Goal: Task Accomplishment & Management: Complete application form

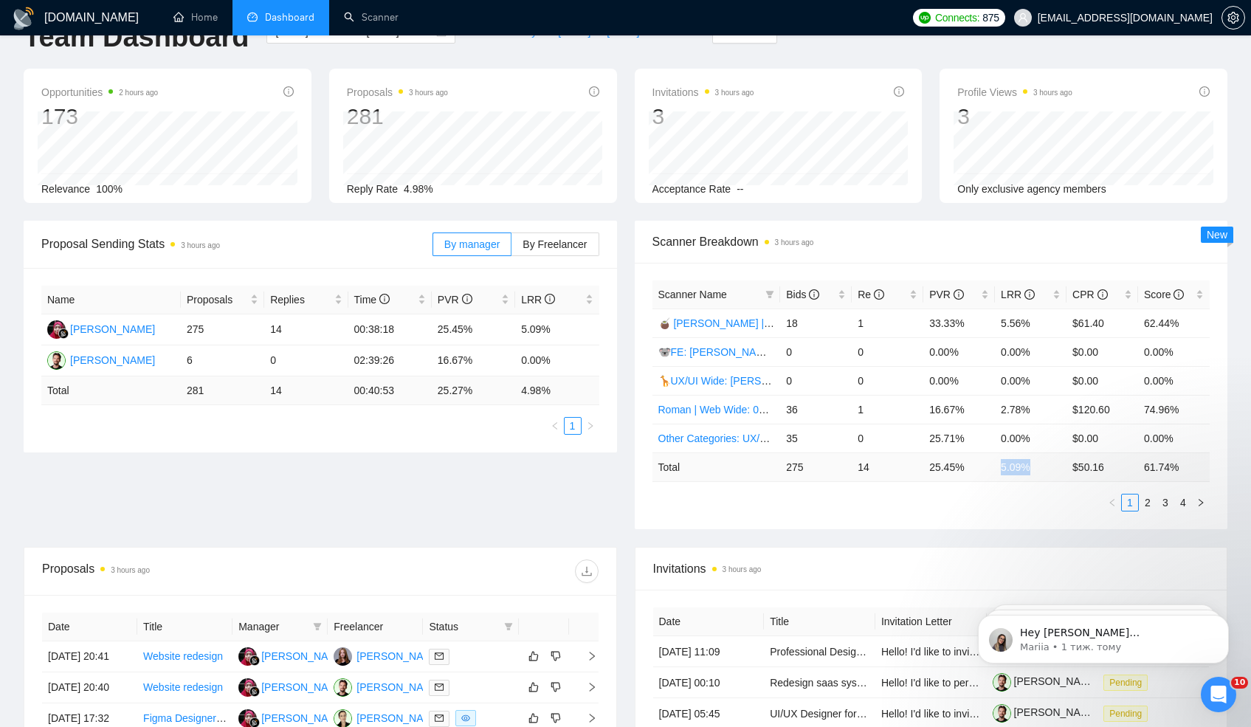
scroll to position [46, 0]
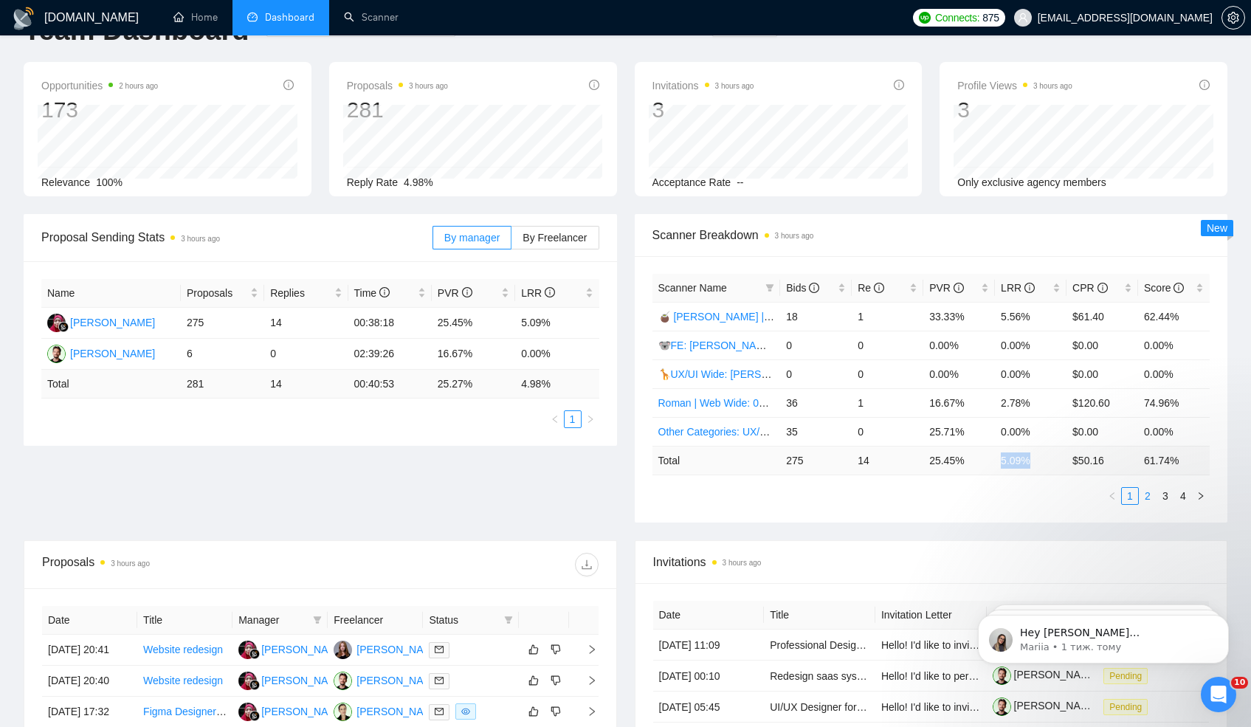
click at [1144, 497] on link "2" at bounding box center [1147, 496] width 16 height 16
click at [1163, 495] on link "3" at bounding box center [1165, 496] width 16 height 16
click at [1182, 496] on link "4" at bounding box center [1183, 496] width 16 height 16
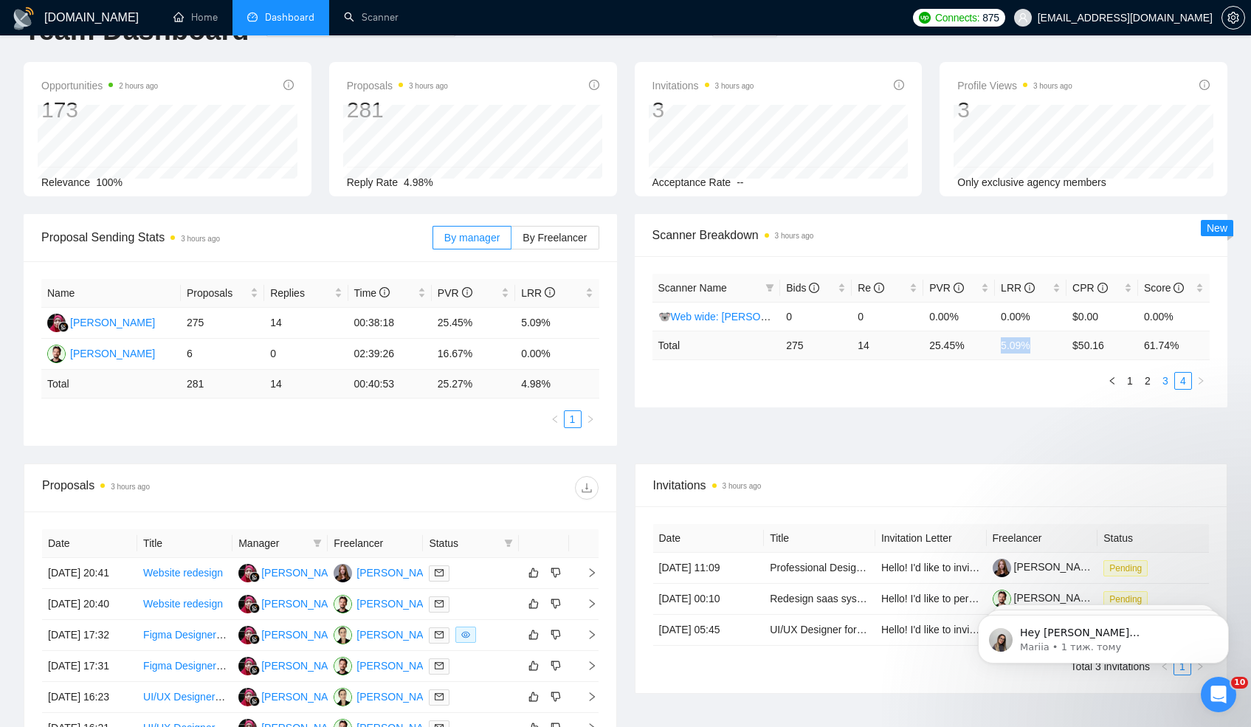
click at [1163, 381] on link "3" at bounding box center [1165, 381] width 16 height 16
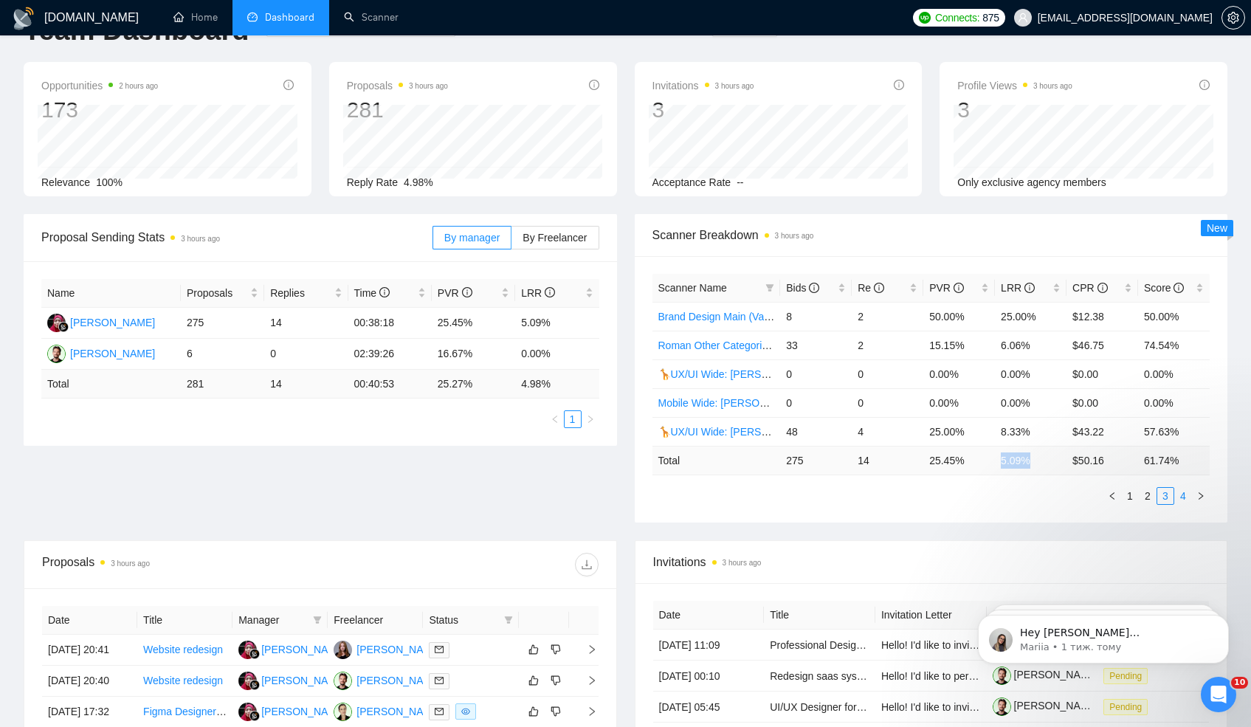
click at [1179, 497] on link "4" at bounding box center [1183, 496] width 16 height 16
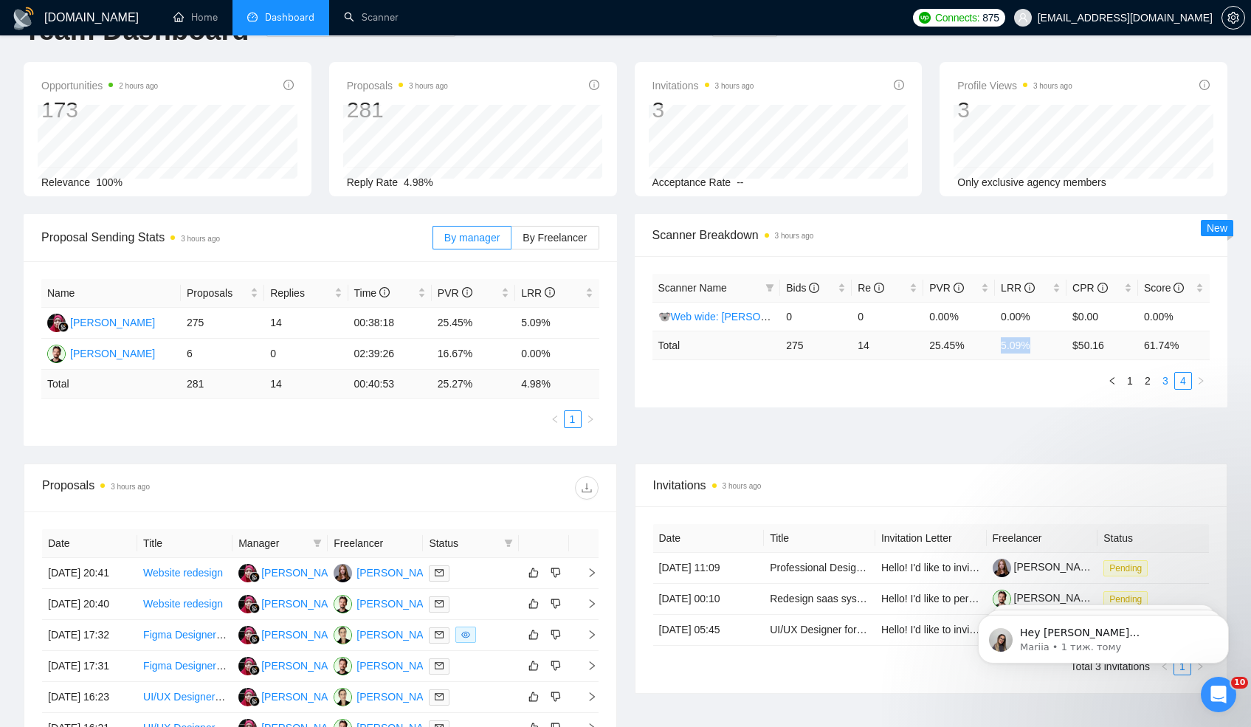
click at [1163, 383] on link "3" at bounding box center [1165, 381] width 16 height 16
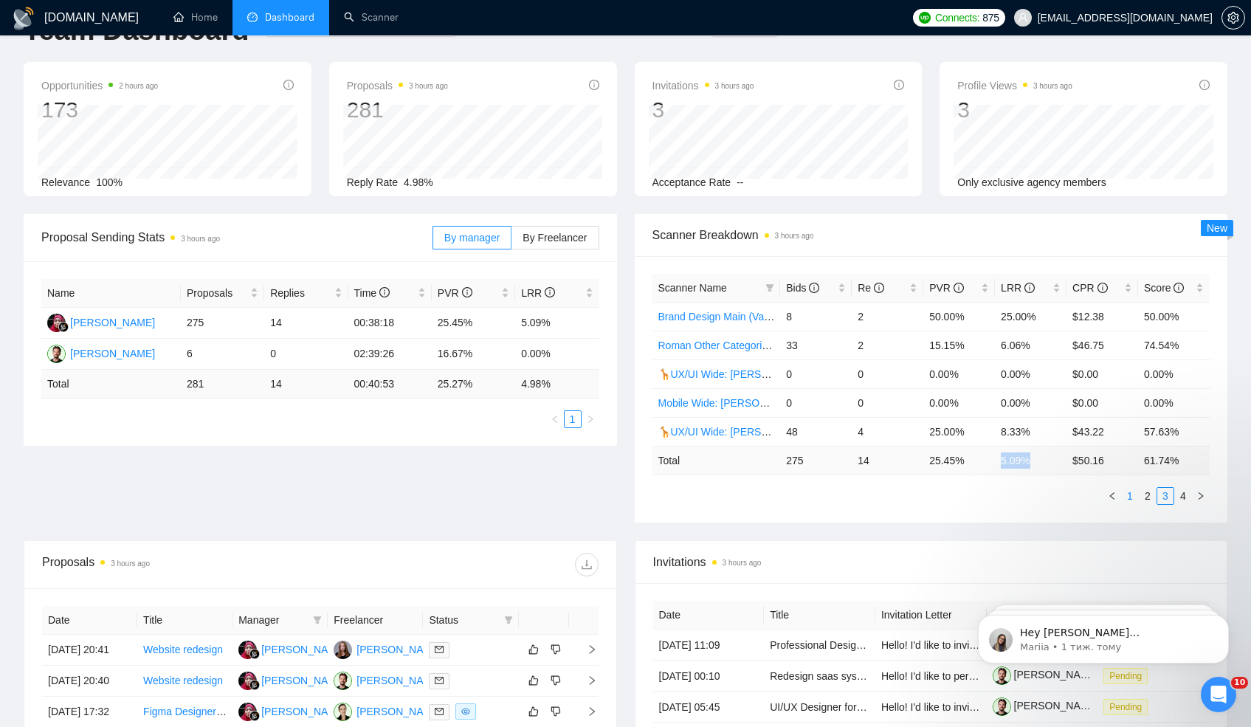
click at [1134, 496] on link "1" at bounding box center [1129, 496] width 16 height 16
click at [365, 15] on link "Scanner" at bounding box center [371, 17] width 55 height 13
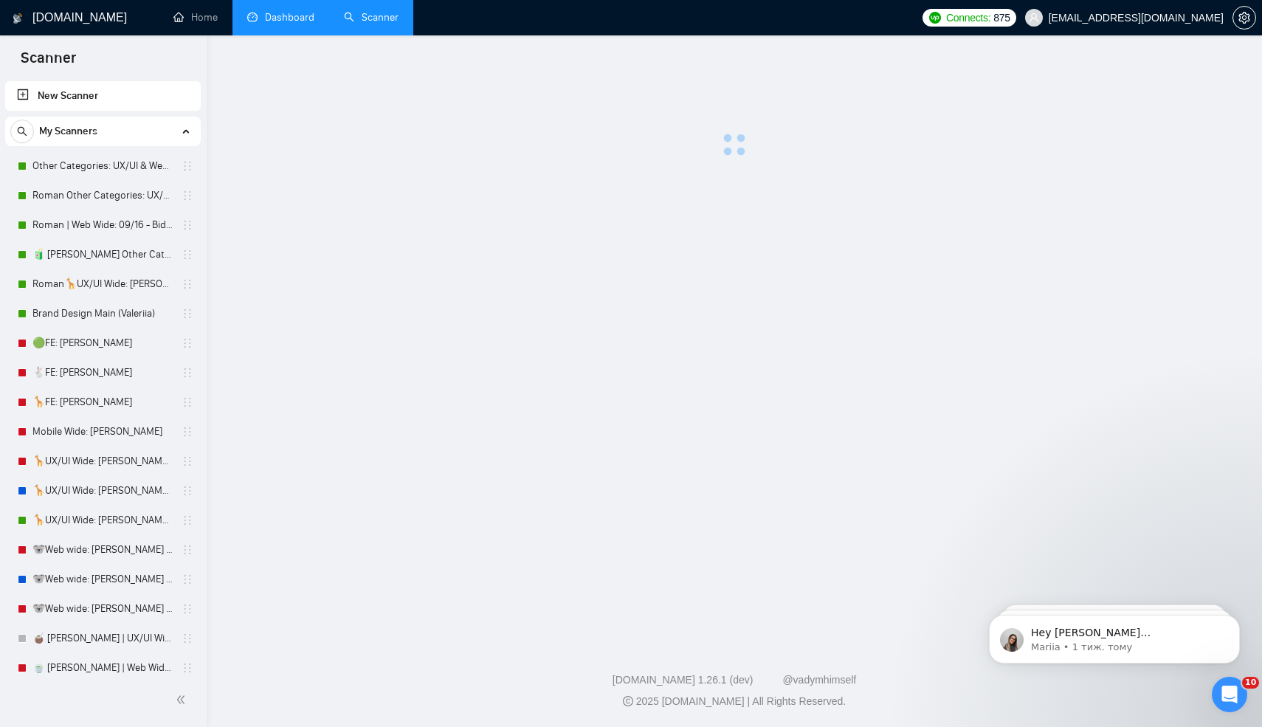
click at [288, 16] on link "Dashboard" at bounding box center [280, 17] width 67 height 13
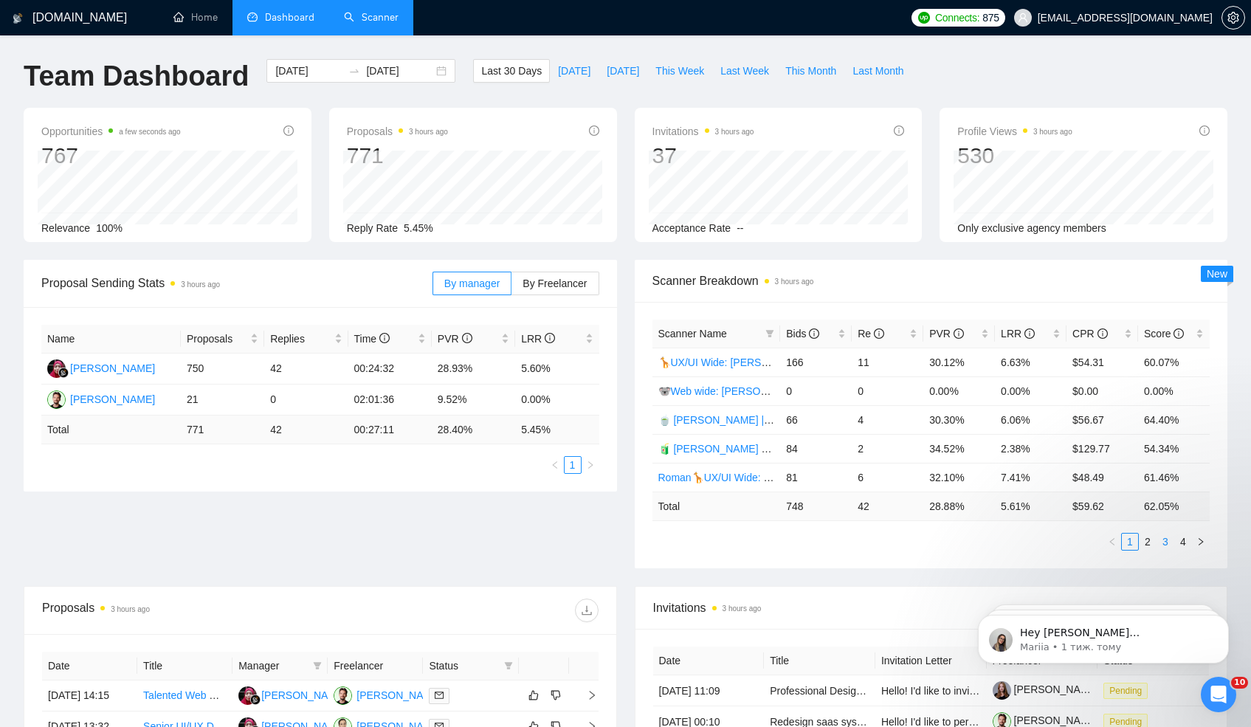
click at [1164, 538] on link "3" at bounding box center [1165, 541] width 16 height 16
click at [1177, 542] on link "4" at bounding box center [1183, 541] width 16 height 16
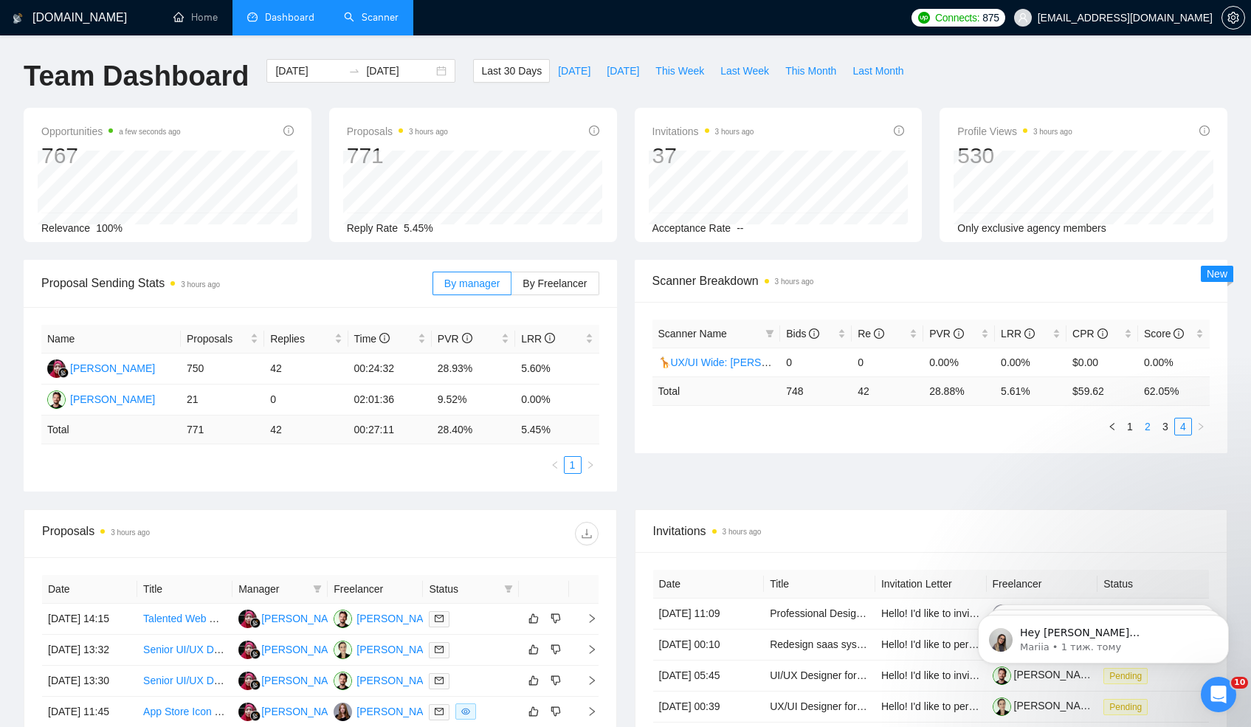
click at [1146, 428] on link "2" at bounding box center [1147, 426] width 16 height 16
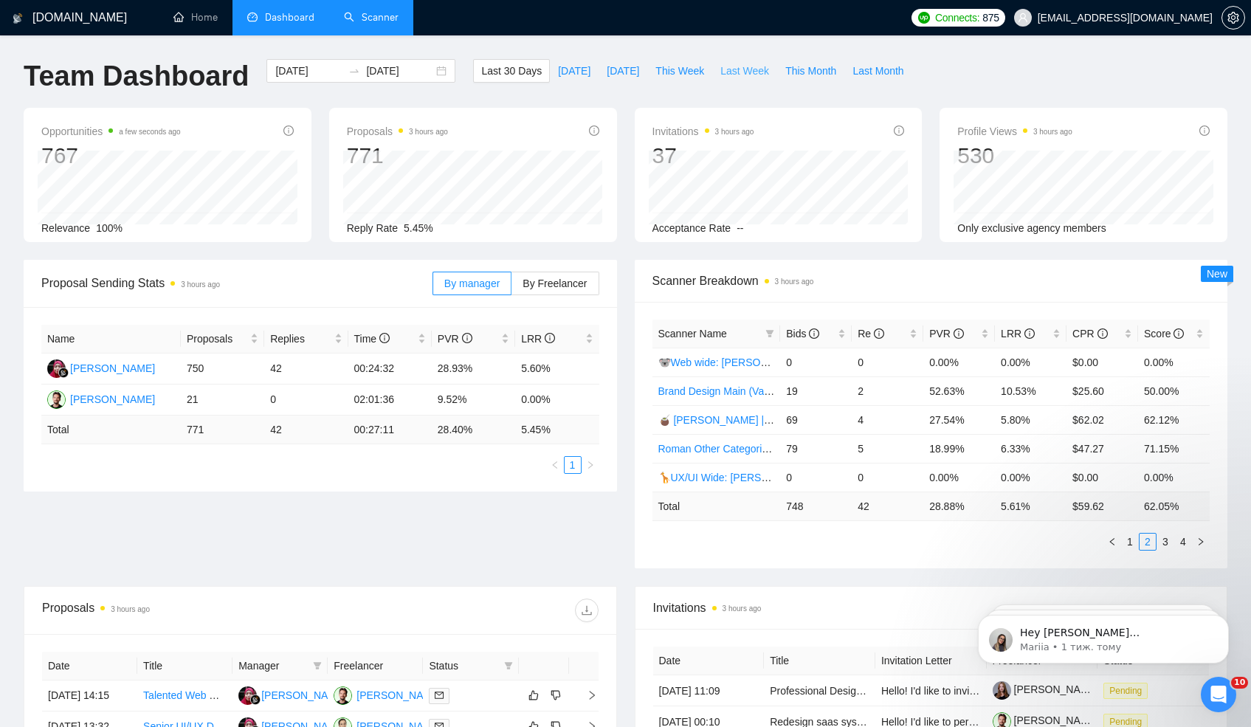
click at [730, 73] on span "Last Week" at bounding box center [744, 71] width 49 height 16
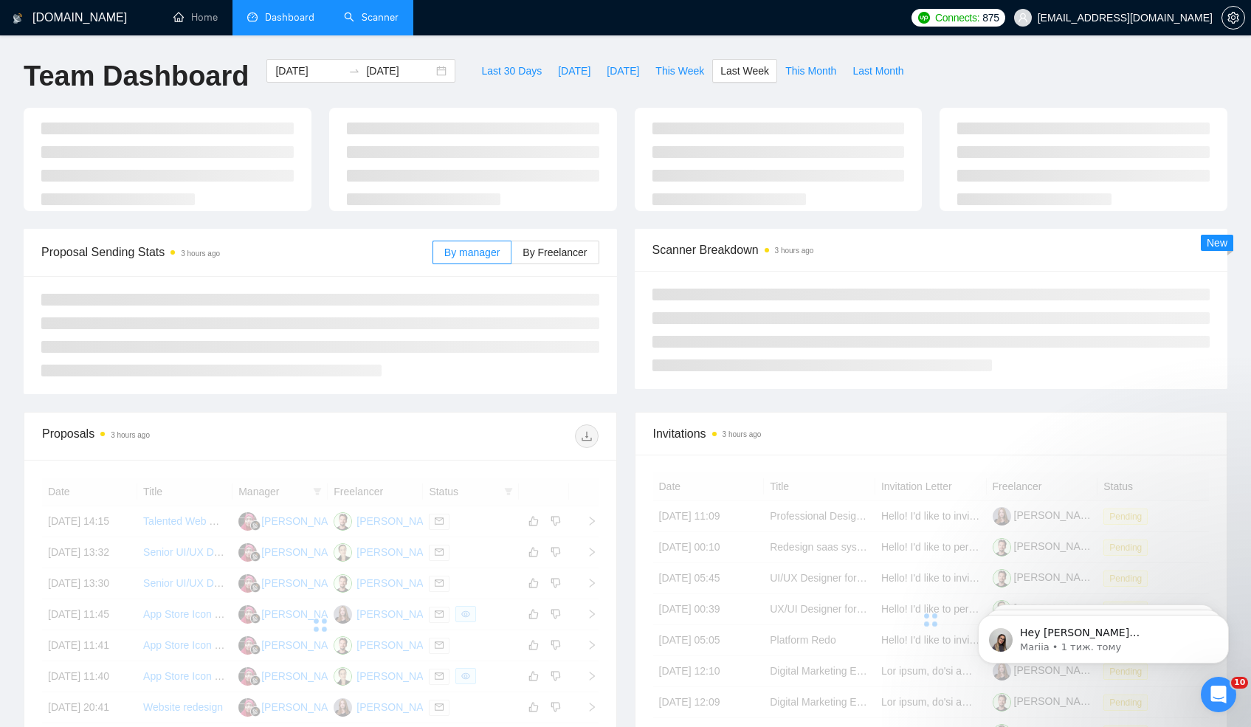
type input "[DATE]"
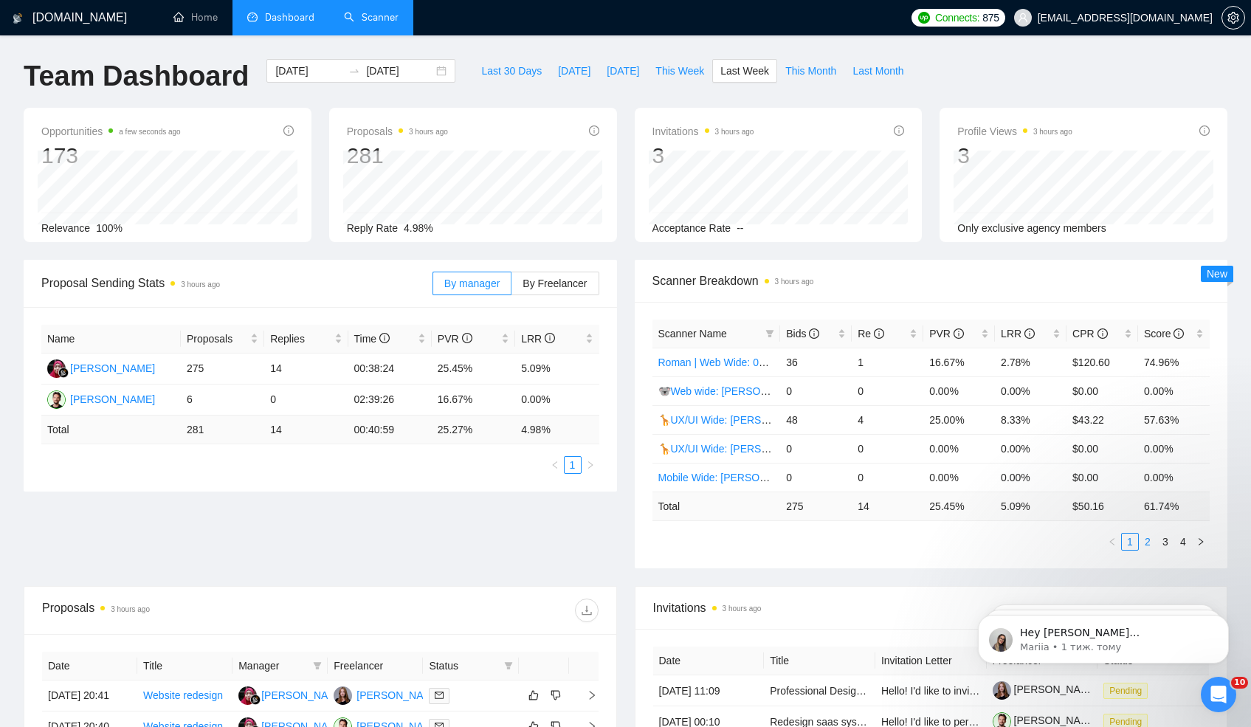
click at [1145, 542] on link "2" at bounding box center [1147, 541] width 16 height 16
click at [1164, 544] on link "3" at bounding box center [1165, 541] width 16 height 16
click at [1180, 544] on link "4" at bounding box center [1183, 541] width 16 height 16
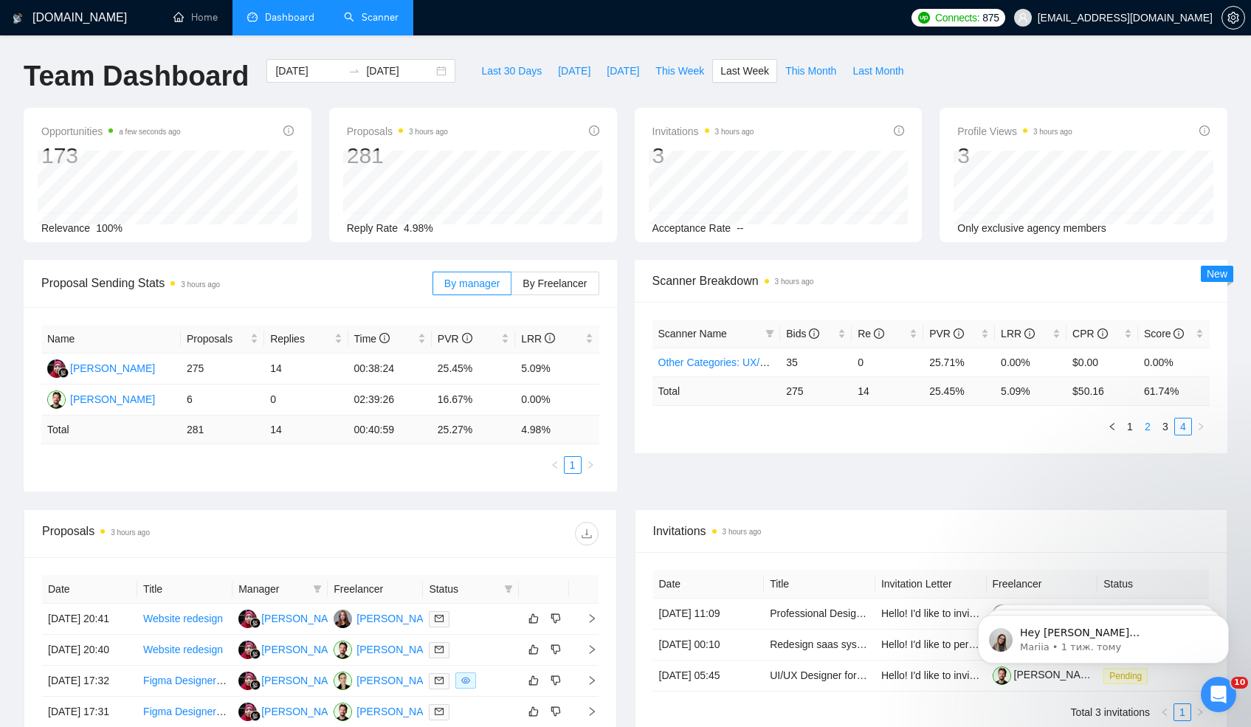
click at [1144, 427] on link "2" at bounding box center [1147, 426] width 16 height 16
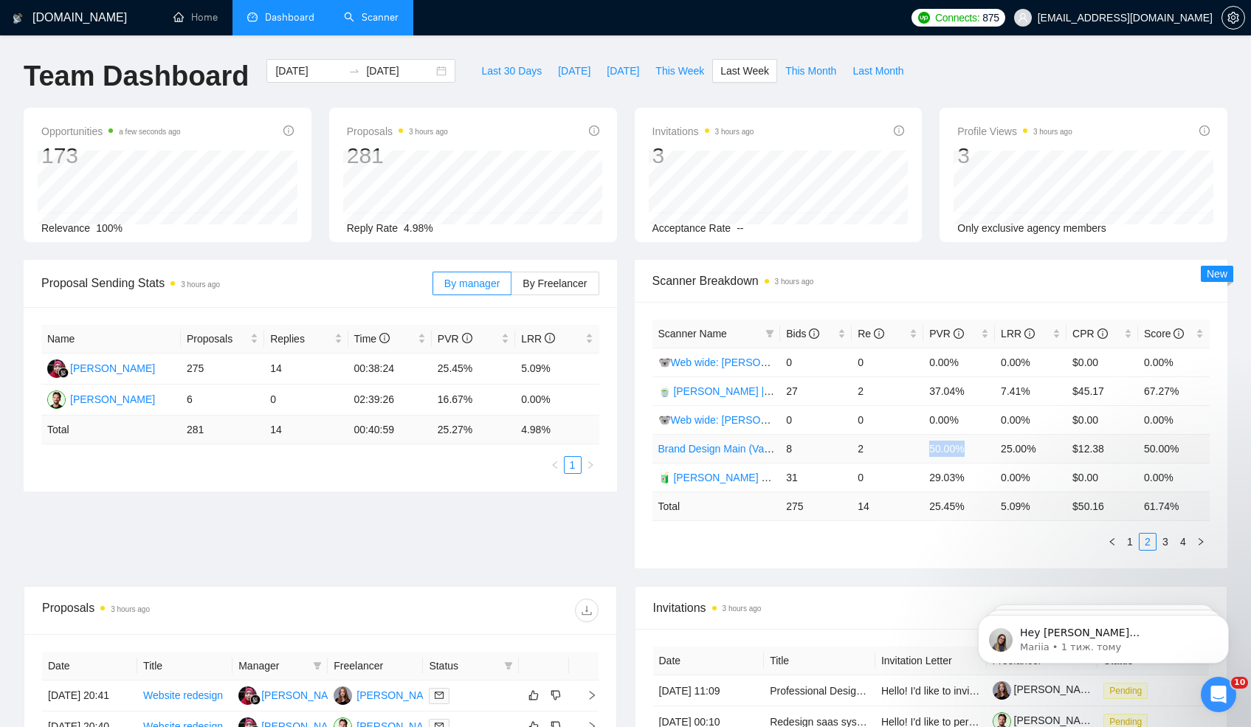
drag, startPoint x: 930, startPoint y: 449, endPoint x: 991, endPoint y: 460, distance: 62.2
click at [991, 460] on td "50.00%" at bounding box center [959, 448] width 72 height 29
drag, startPoint x: 1000, startPoint y: 448, endPoint x: 1042, endPoint y: 449, distance: 42.1
click at [1043, 449] on td "25.00%" at bounding box center [1030, 448] width 72 height 29
click at [1160, 542] on link "3" at bounding box center [1165, 541] width 16 height 16
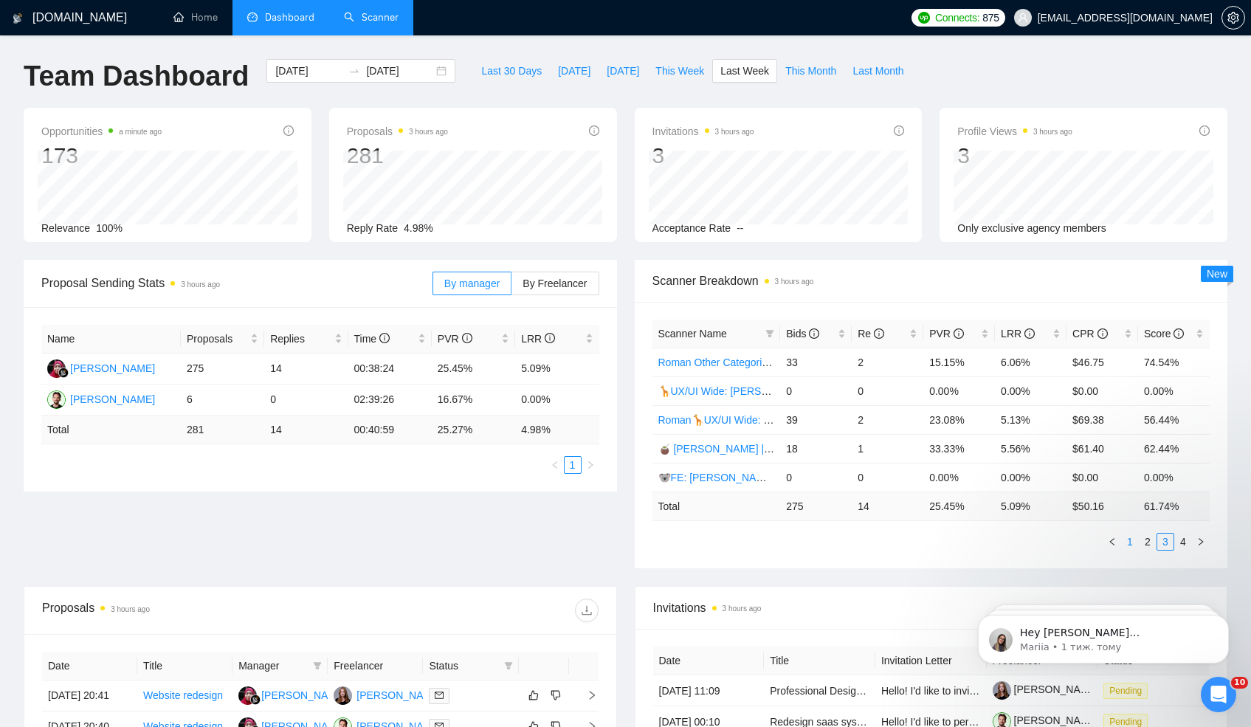
click at [1130, 539] on link "1" at bounding box center [1129, 541] width 16 height 16
click at [1148, 545] on link "2" at bounding box center [1147, 541] width 16 height 16
click at [1131, 540] on link "1" at bounding box center [1129, 541] width 16 height 16
click at [1150, 540] on link "2" at bounding box center [1147, 541] width 16 height 16
click at [1166, 540] on link "3" at bounding box center [1165, 541] width 16 height 16
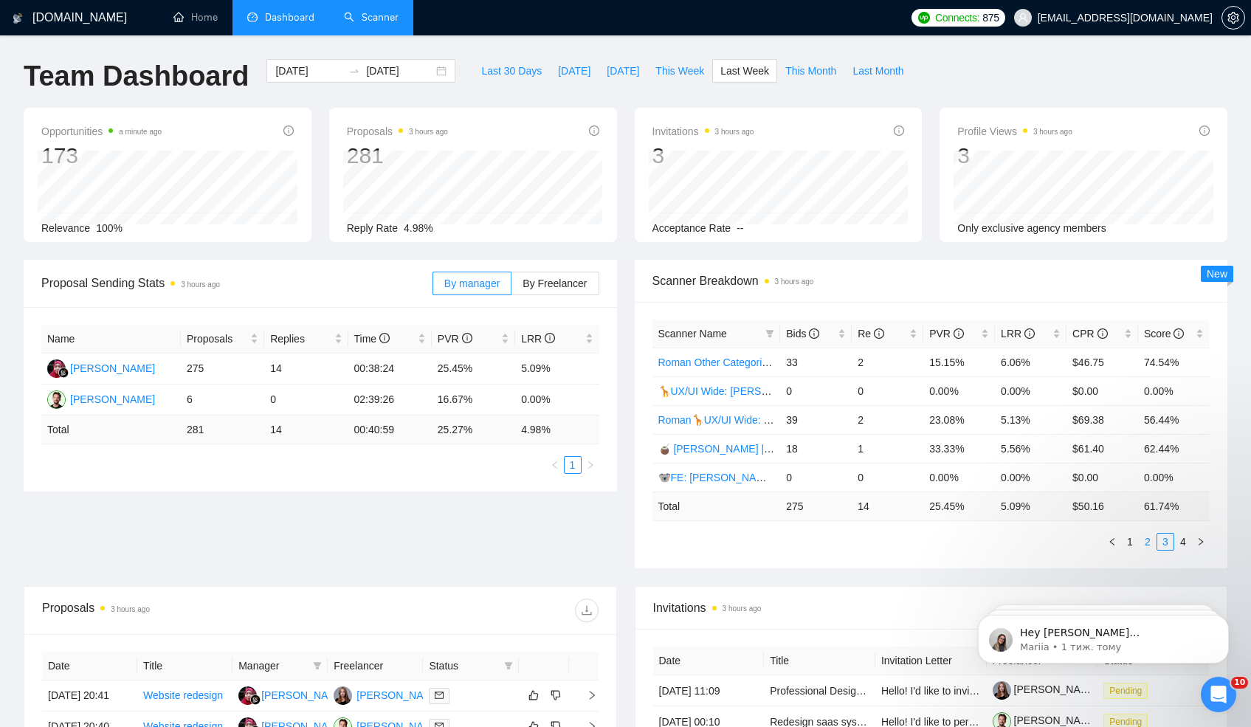
click at [1150, 538] on link "2" at bounding box center [1147, 541] width 16 height 16
click at [380, 19] on link "Scanner" at bounding box center [371, 17] width 55 height 13
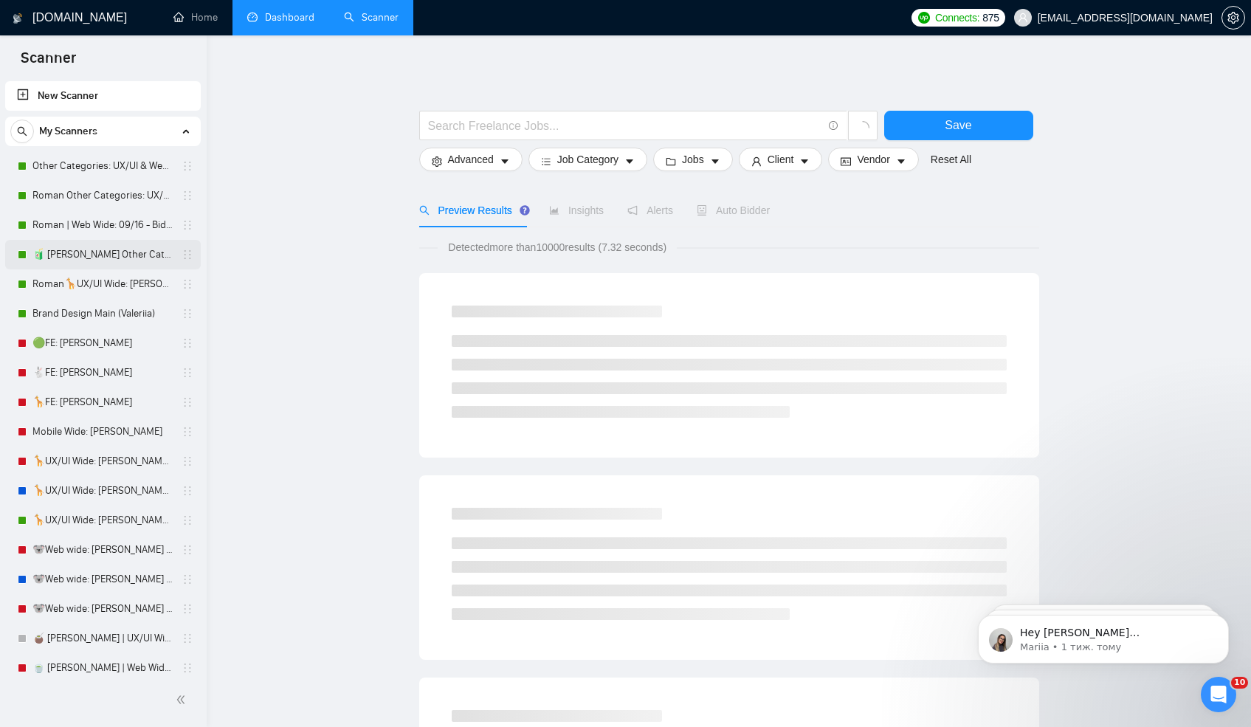
click at [100, 259] on link "🧃 [PERSON_NAME] Other Categories 09.12: UX/UI & Web design" at bounding box center [102, 255] width 140 height 30
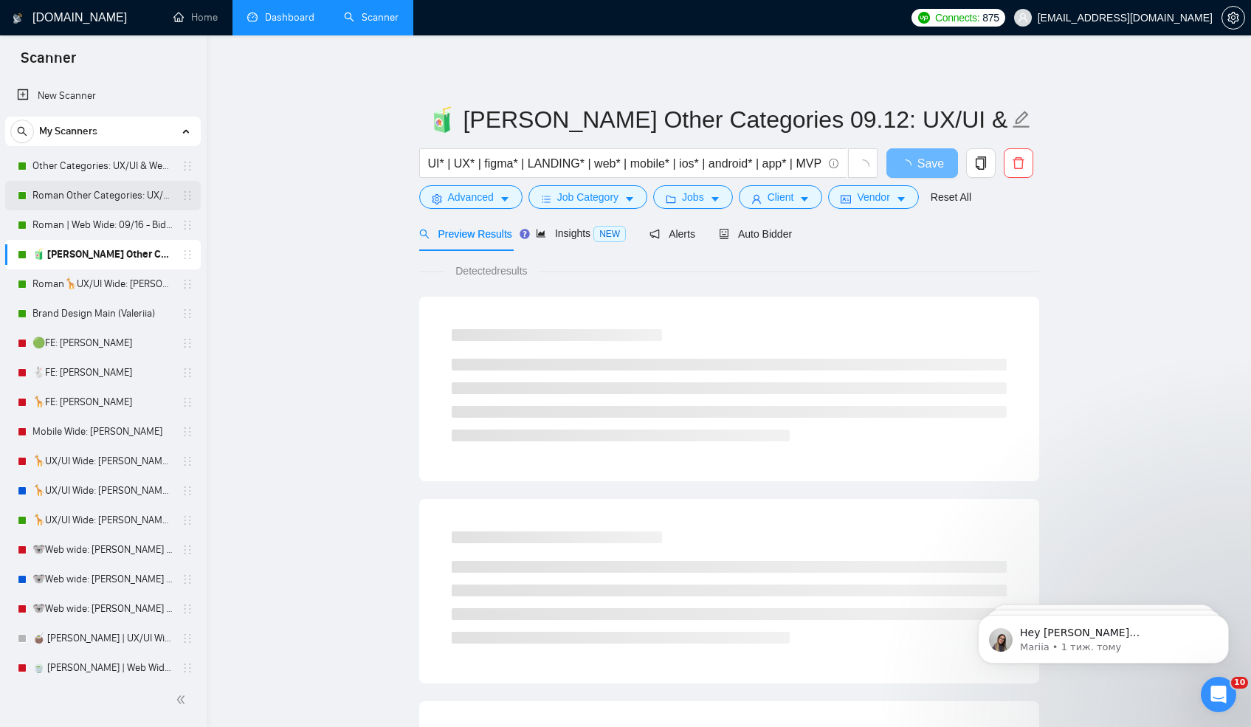
click at [94, 200] on link "Roman Other Categories: UX/UI & Web design copy [PERSON_NAME]" at bounding box center [102, 196] width 140 height 30
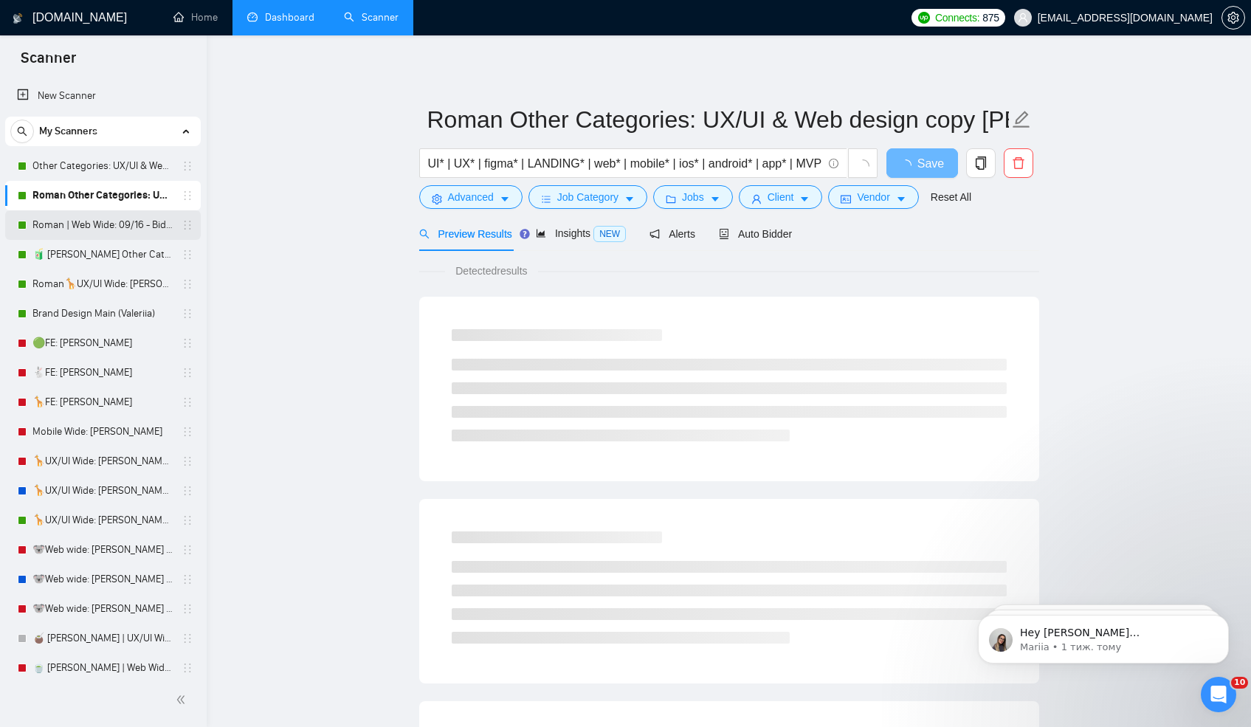
click at [105, 224] on link "Roman | Web Wide: 09/16 - Bid in Range" at bounding box center [102, 225] width 140 height 30
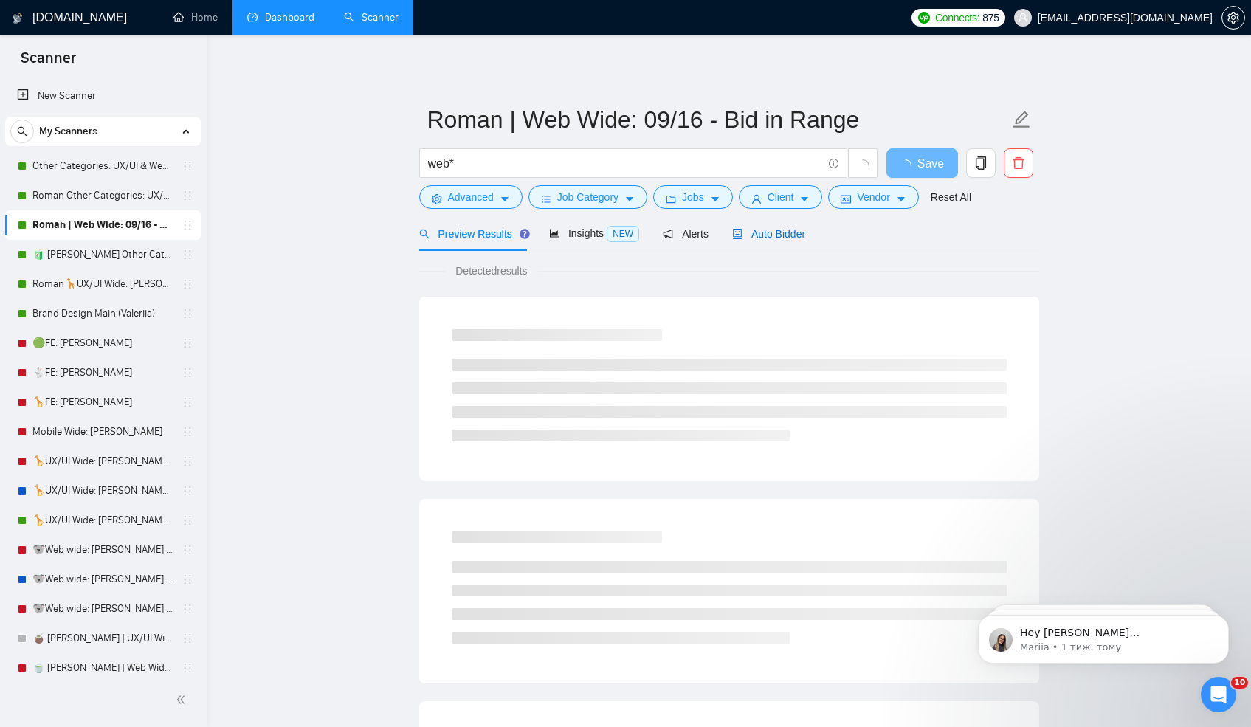
click at [777, 228] on span "Auto Bidder" at bounding box center [768, 234] width 73 height 12
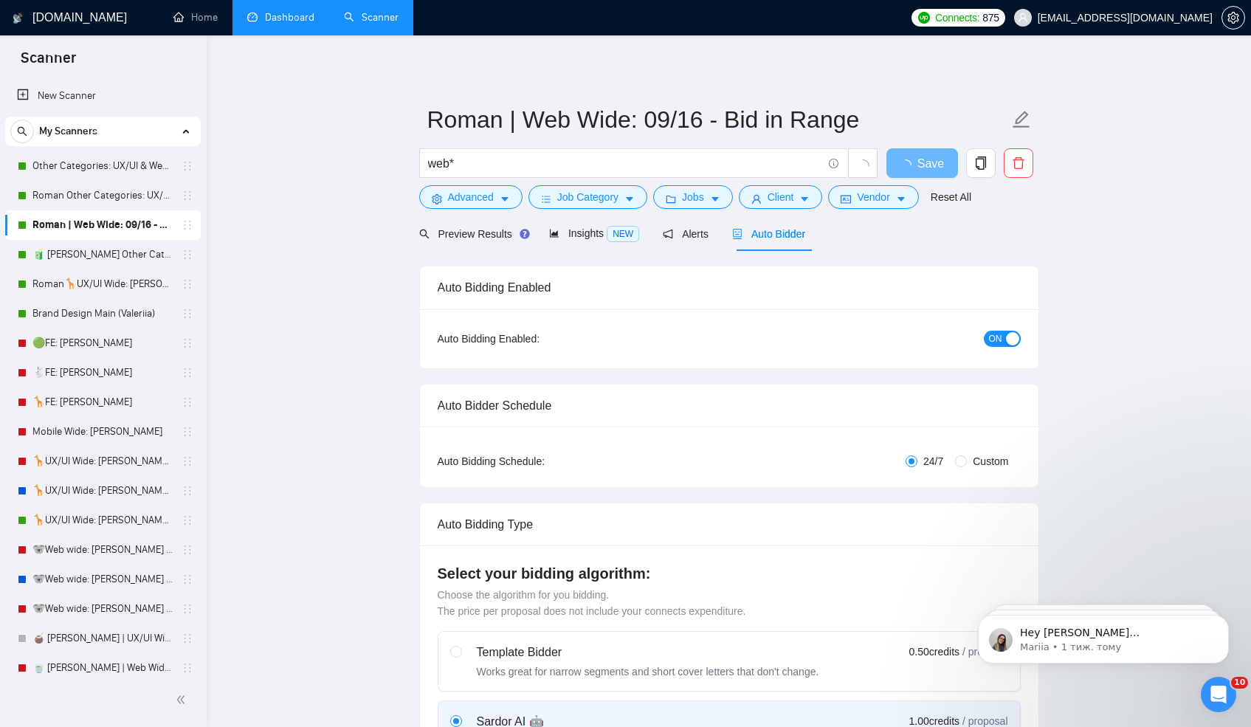
radio input "false"
radio input "true"
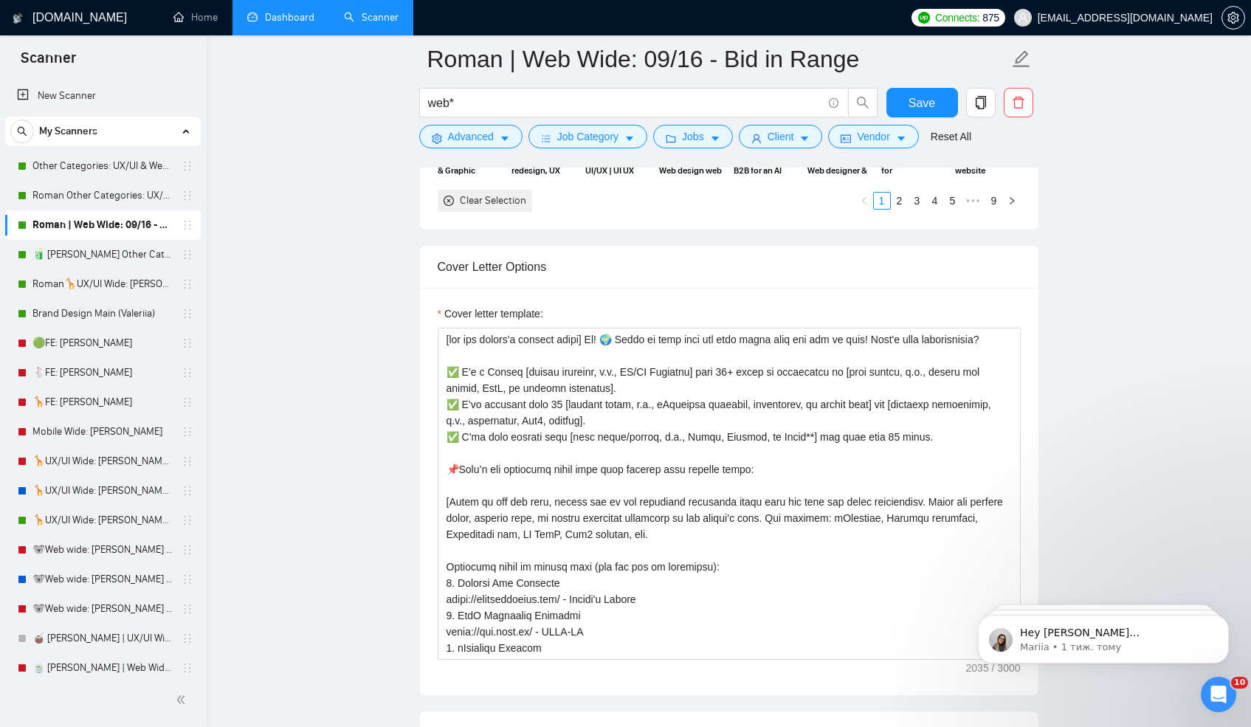
click at [463, 313] on label "Cover letter template:" at bounding box center [489, 313] width 105 height 16
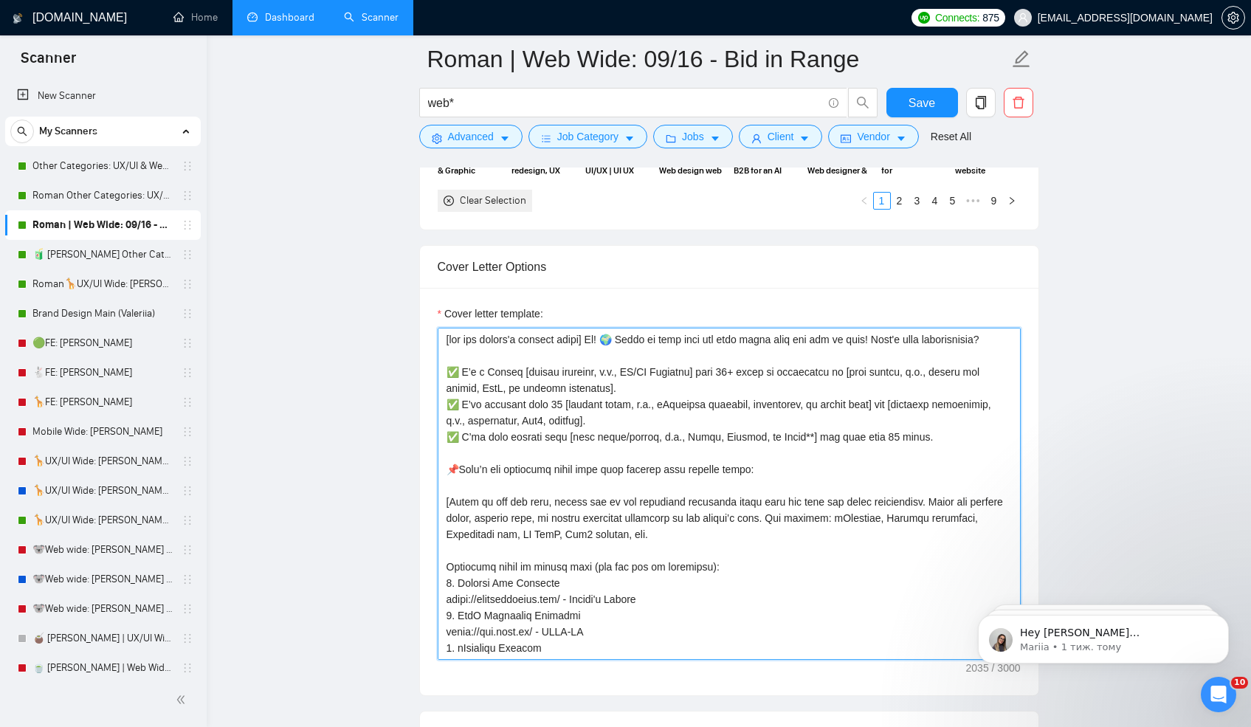
click at [463, 328] on textarea "Cover letter template:" at bounding box center [728, 494] width 583 height 332
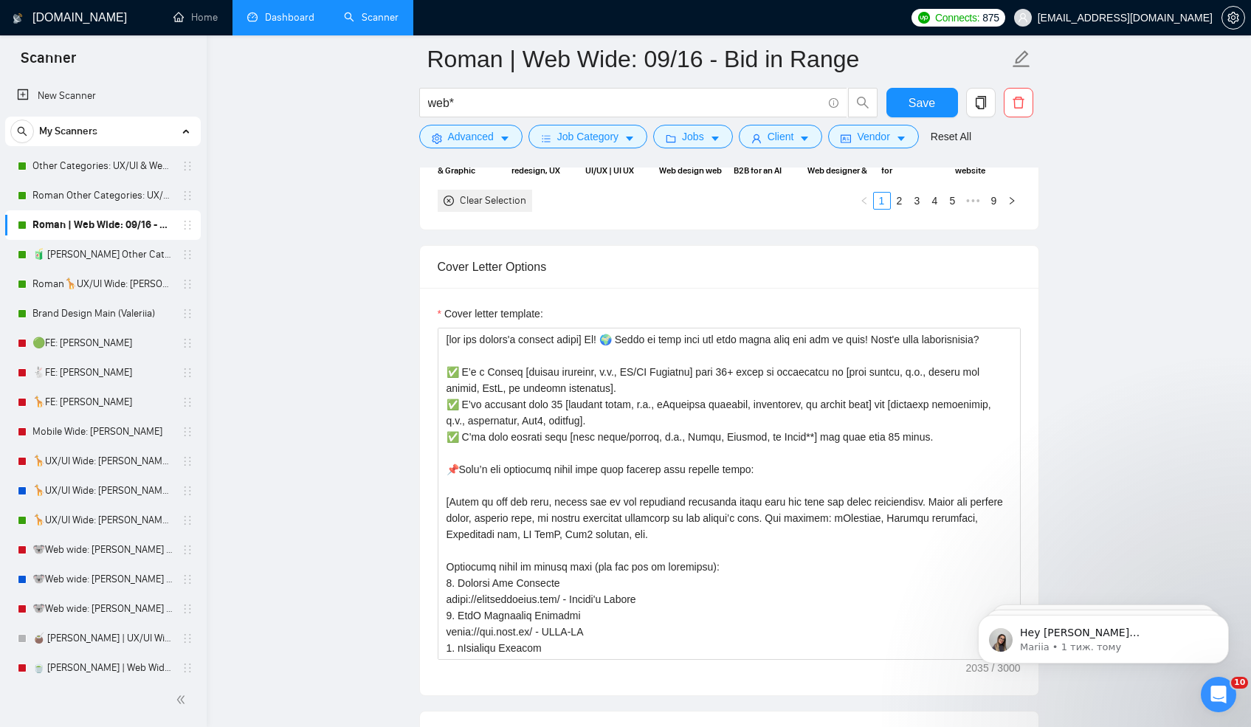
click at [463, 313] on label "Cover letter template:" at bounding box center [489, 313] width 105 height 16
click at [463, 328] on textarea "Cover letter template:" at bounding box center [728, 494] width 583 height 332
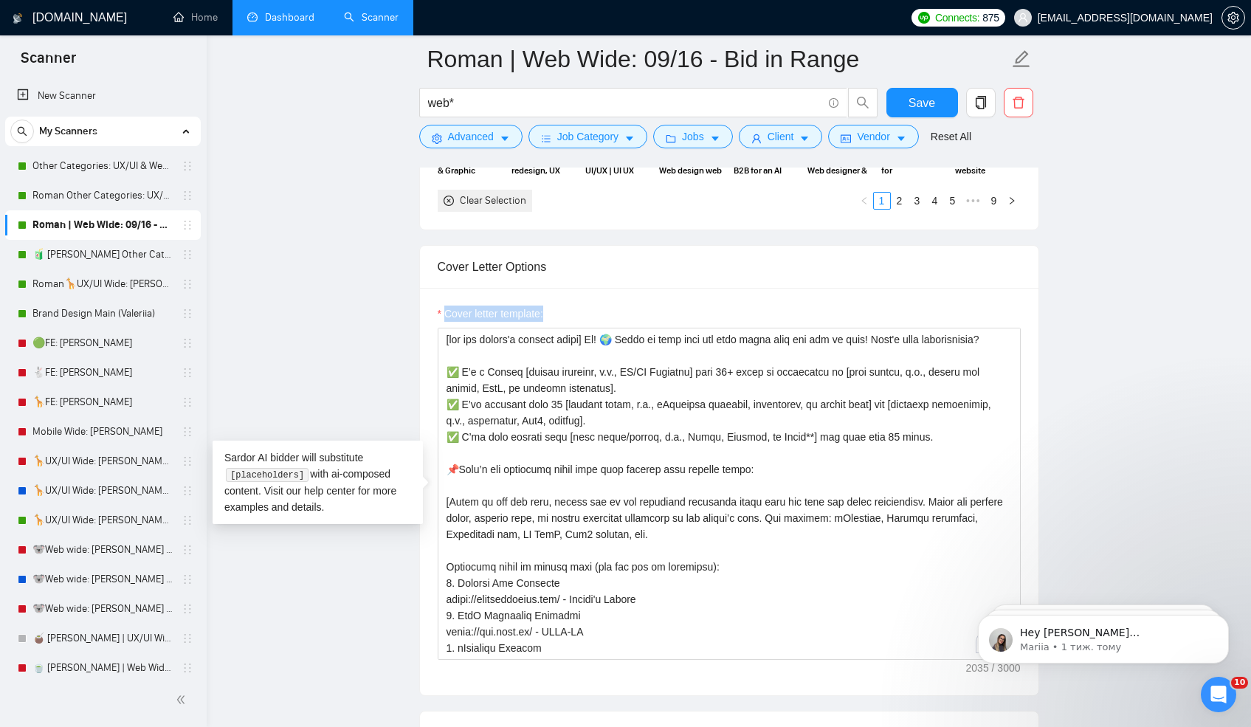
click at [463, 313] on label "Cover letter template:" at bounding box center [489, 313] width 105 height 16
click at [463, 328] on textarea "Cover letter template:" at bounding box center [728, 494] width 583 height 332
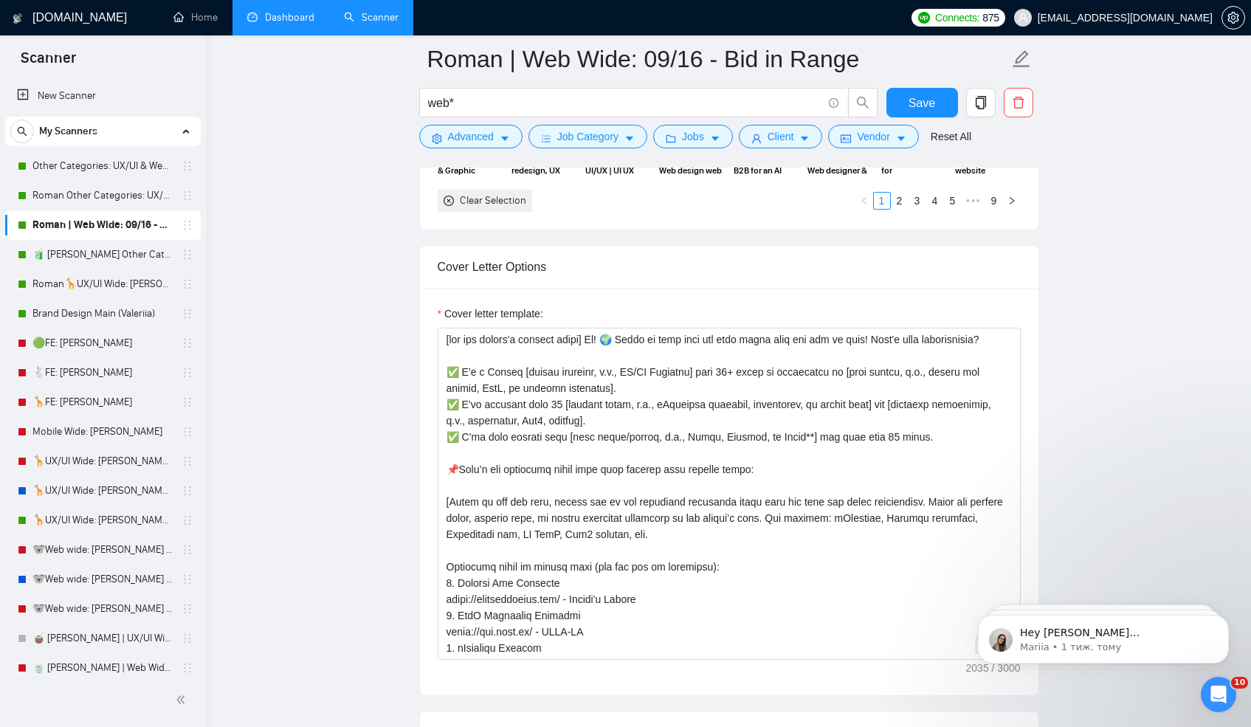
click at [471, 311] on label "Cover letter template:" at bounding box center [489, 313] width 105 height 16
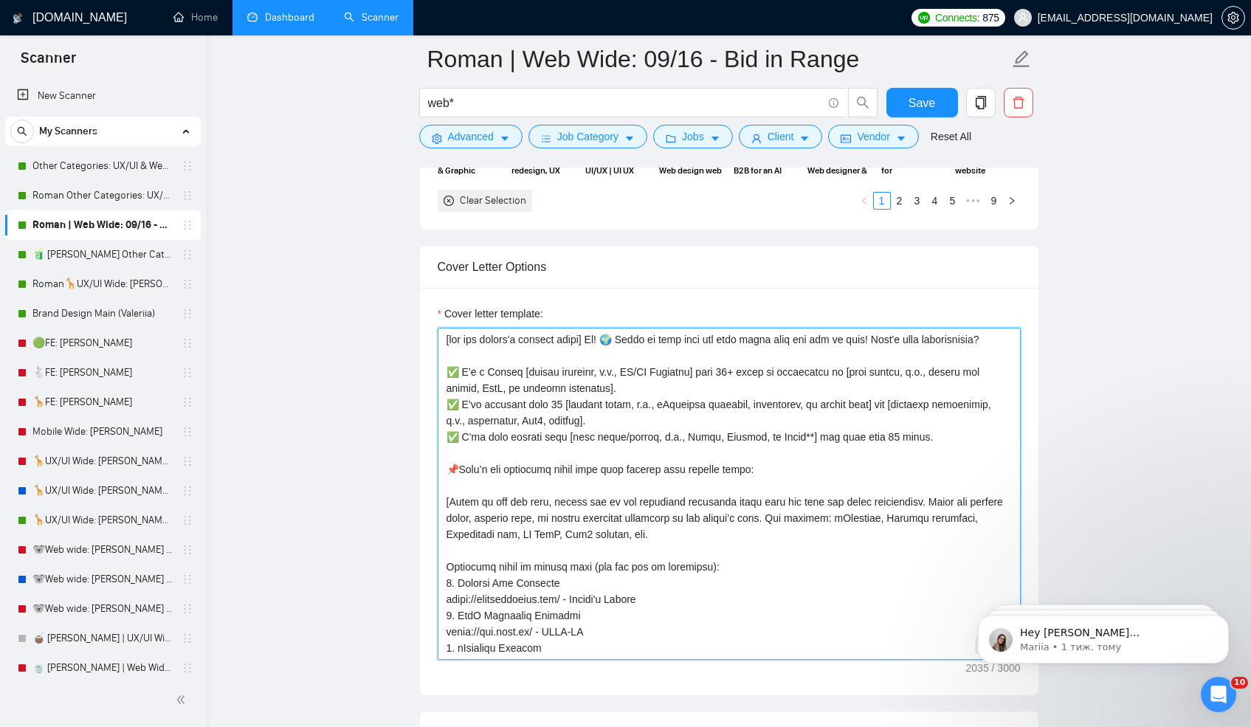
click at [471, 328] on textarea "Cover letter template:" at bounding box center [728, 494] width 583 height 332
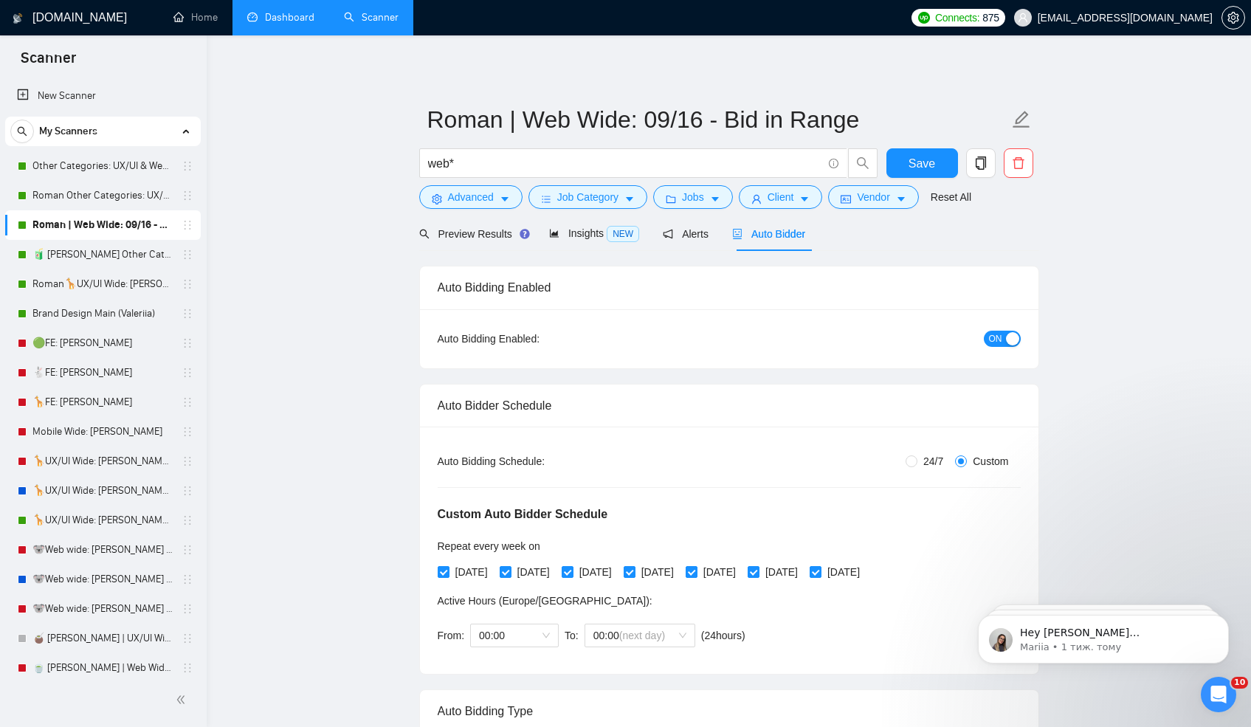
click at [281, 11] on link "Dashboard" at bounding box center [280, 17] width 67 height 13
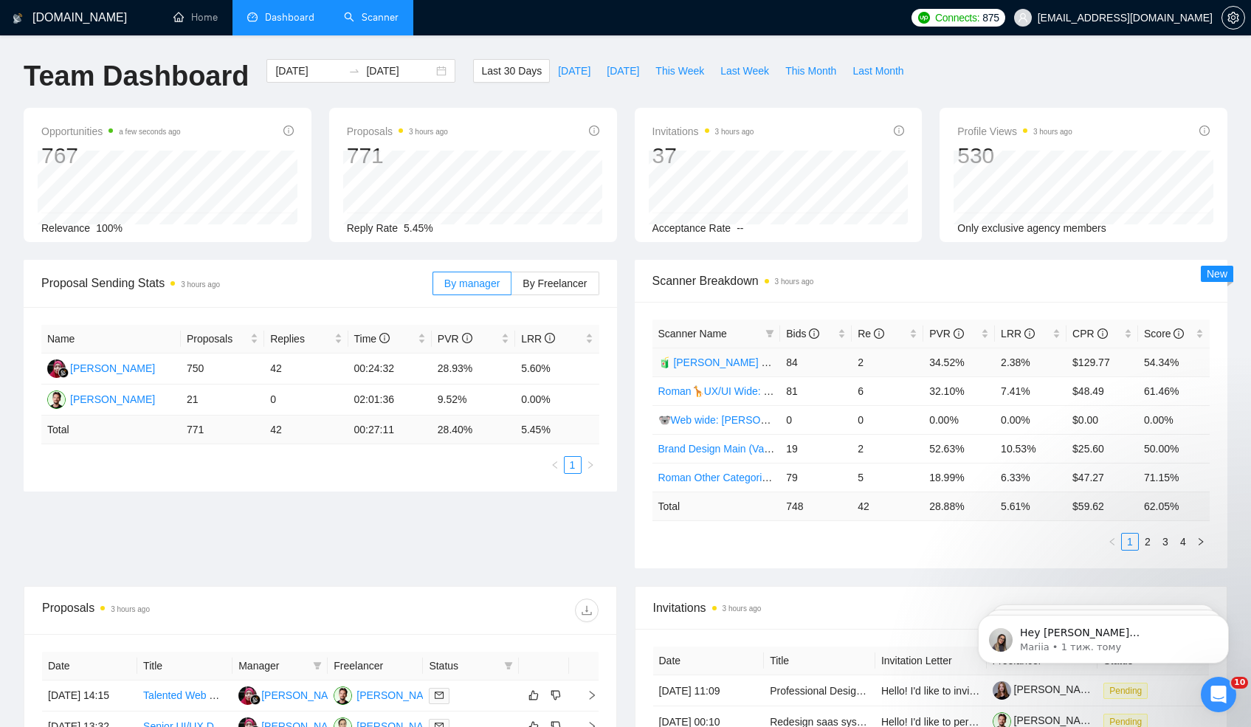
click at [933, 361] on td "34.52%" at bounding box center [959, 361] width 72 height 29
drag, startPoint x: 933, startPoint y: 361, endPoint x: 969, endPoint y: 363, distance: 35.5
click at [969, 363] on td "34.52%" at bounding box center [959, 361] width 72 height 29
click at [1002, 362] on td "2.38%" at bounding box center [1030, 361] width 72 height 29
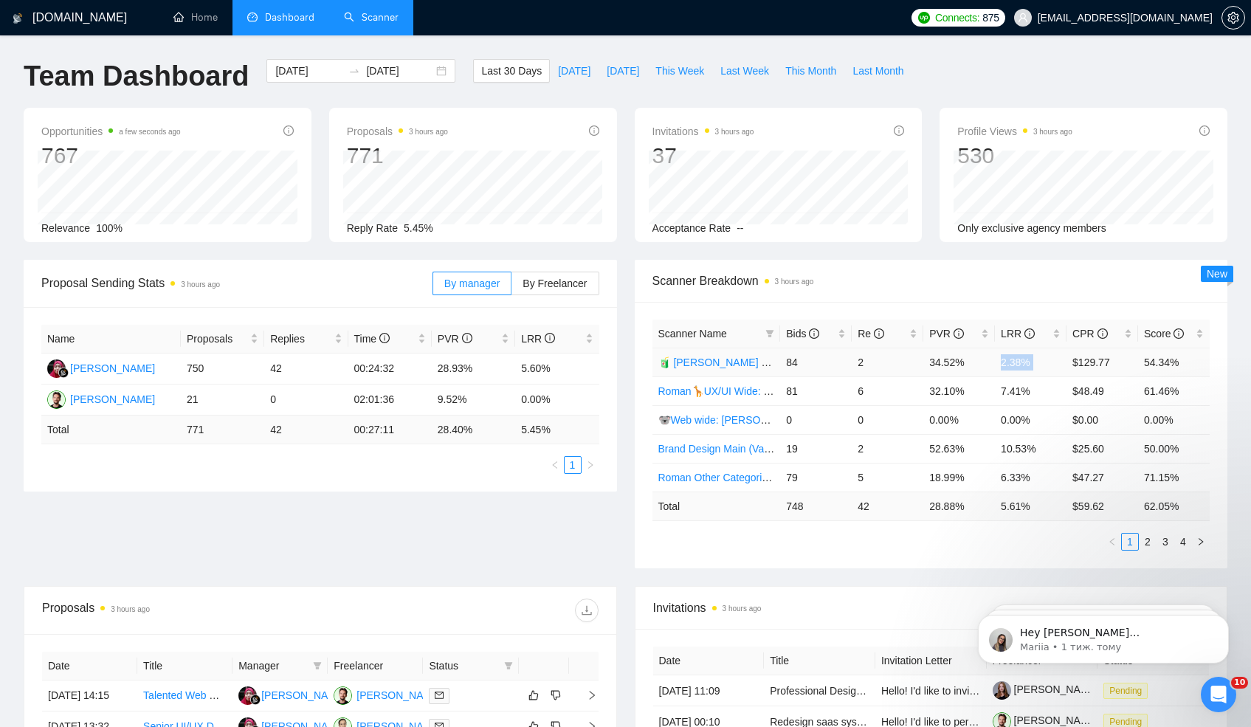
click at [1002, 362] on td "2.38%" at bounding box center [1030, 361] width 72 height 29
click at [1003, 363] on td "2.38%" at bounding box center [1030, 361] width 72 height 29
click at [932, 388] on td "32.10%" at bounding box center [959, 390] width 72 height 29
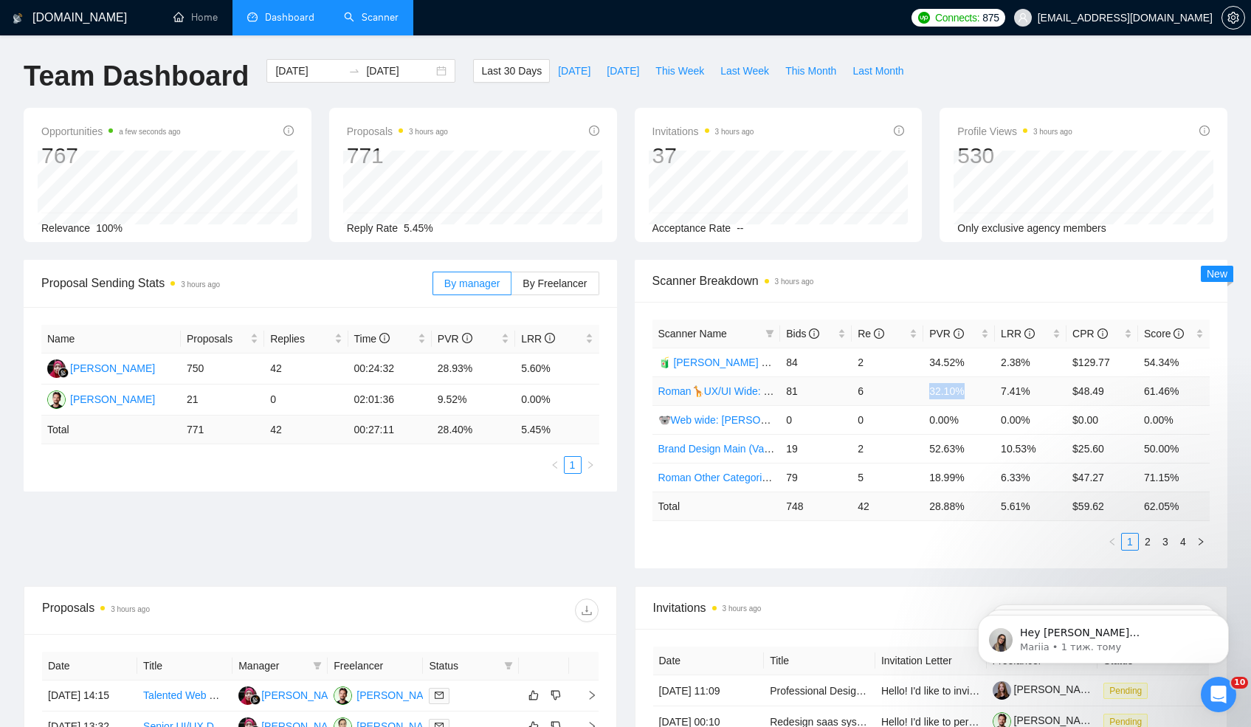
drag, startPoint x: 932, startPoint y: 388, endPoint x: 960, endPoint y: 390, distance: 28.1
click at [961, 390] on td "32.10%" at bounding box center [959, 390] width 72 height 29
click at [1019, 390] on td "7.41%" at bounding box center [1030, 390] width 72 height 29
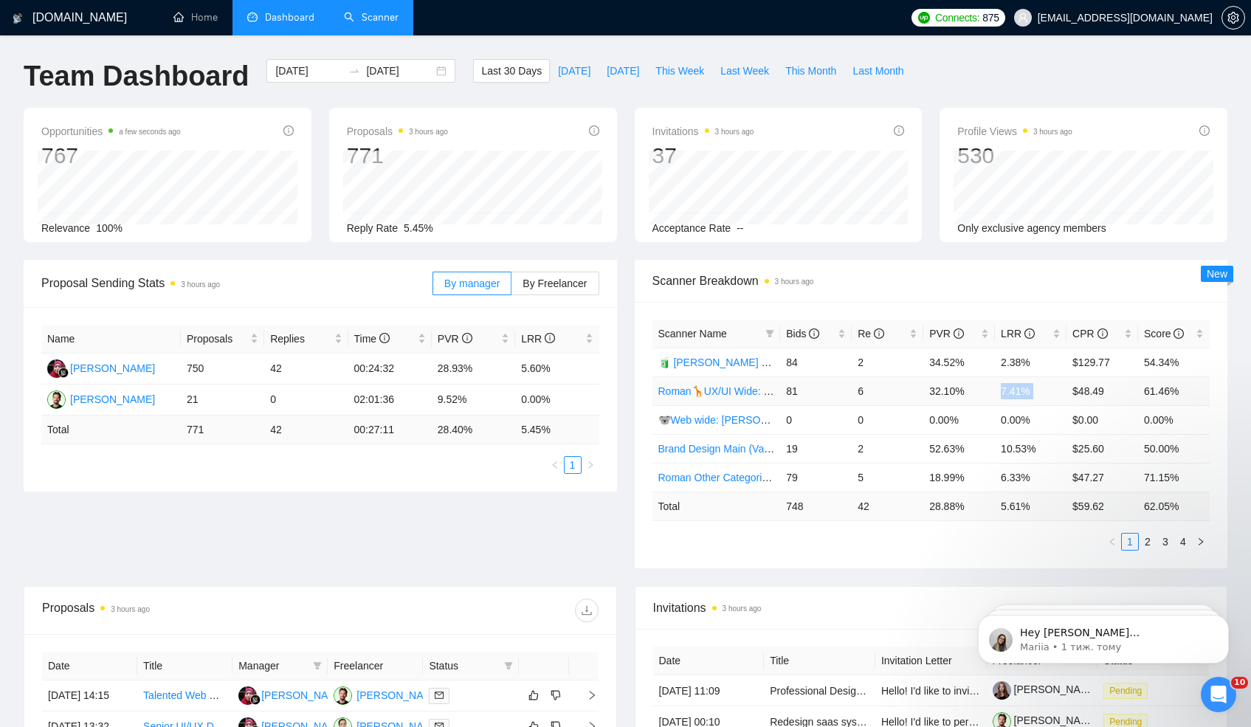
click at [1028, 390] on td "7.41%" at bounding box center [1030, 390] width 72 height 29
click at [936, 452] on td "52.63%" at bounding box center [959, 448] width 72 height 29
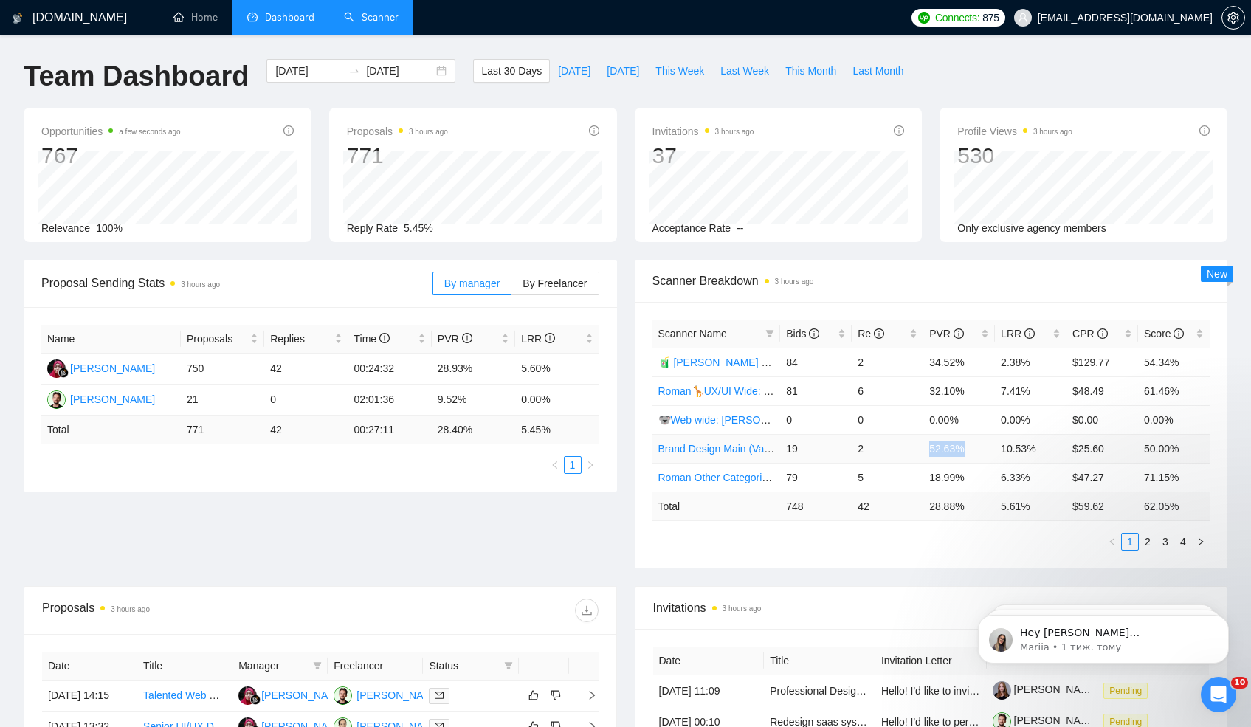
click at [936, 452] on td "52.63%" at bounding box center [959, 448] width 72 height 29
click at [1017, 446] on td "10.53%" at bounding box center [1030, 448] width 72 height 29
click at [929, 446] on td "52.63%" at bounding box center [959, 448] width 72 height 29
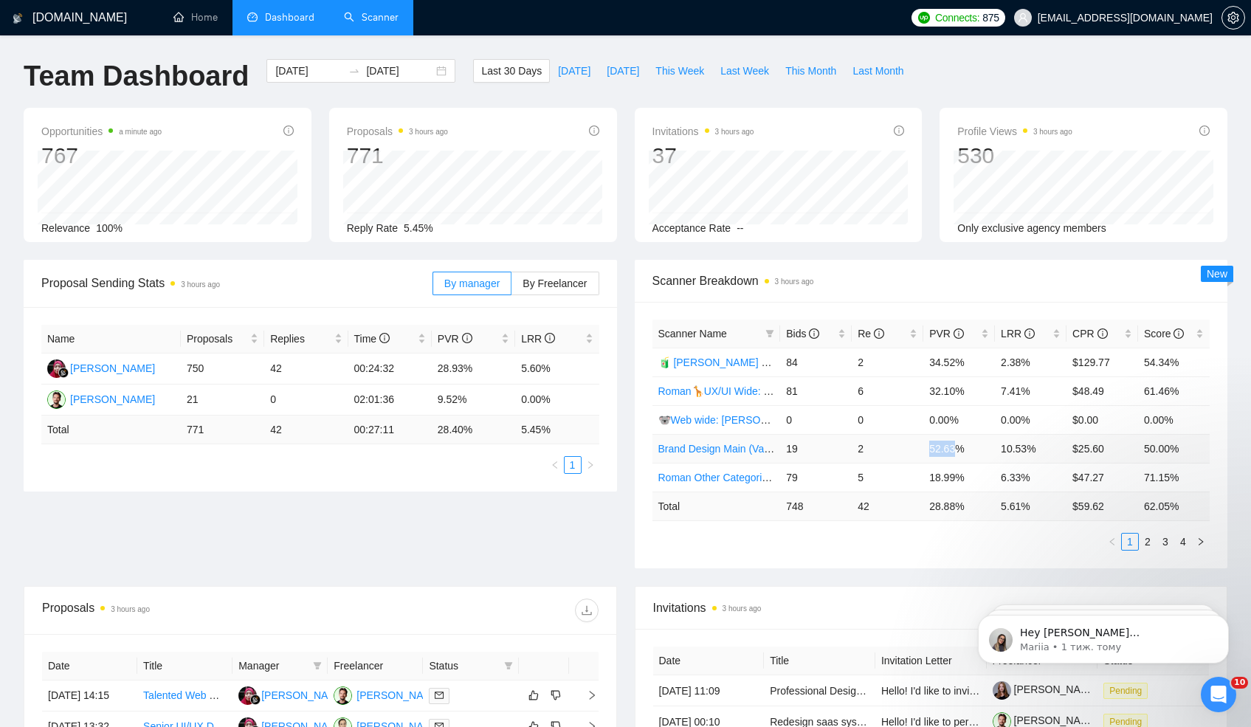
click at [929, 446] on td "52.63%" at bounding box center [959, 448] width 72 height 29
click at [1017, 449] on td "10.53%" at bounding box center [1030, 448] width 72 height 29
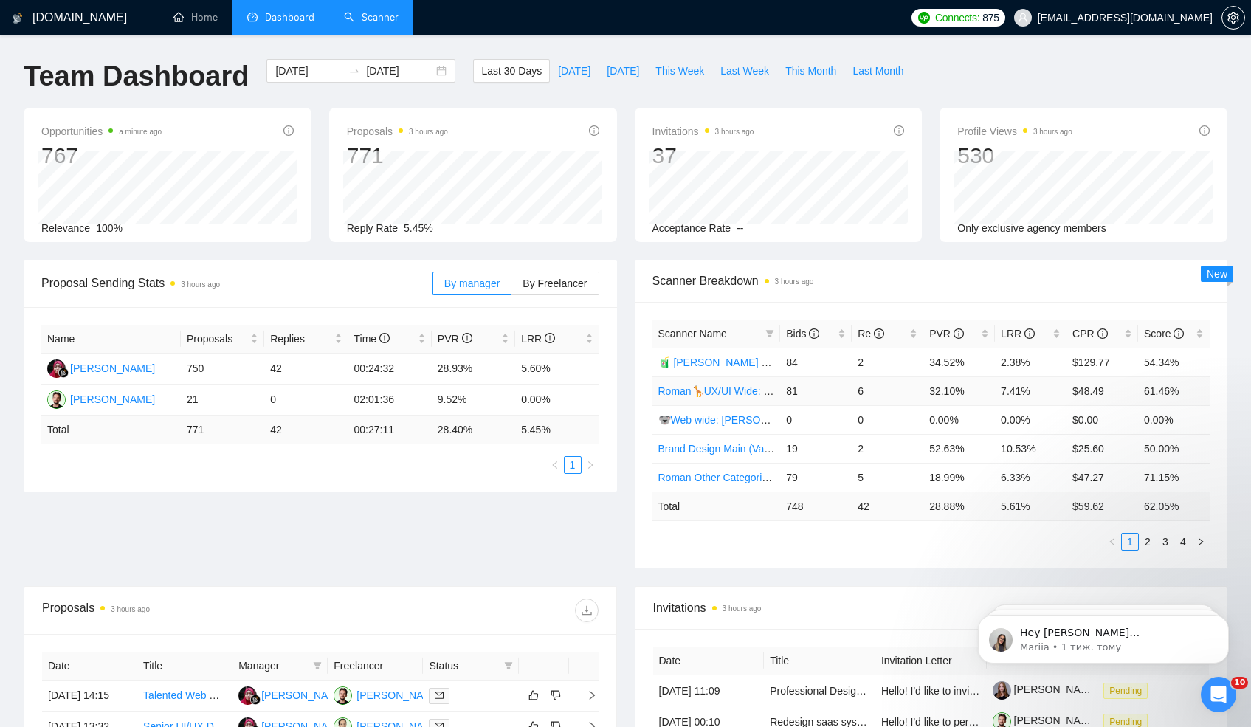
click at [941, 391] on td "32.10%" at bounding box center [959, 390] width 72 height 29
click at [1011, 480] on td "6.33%" at bounding box center [1030, 477] width 72 height 29
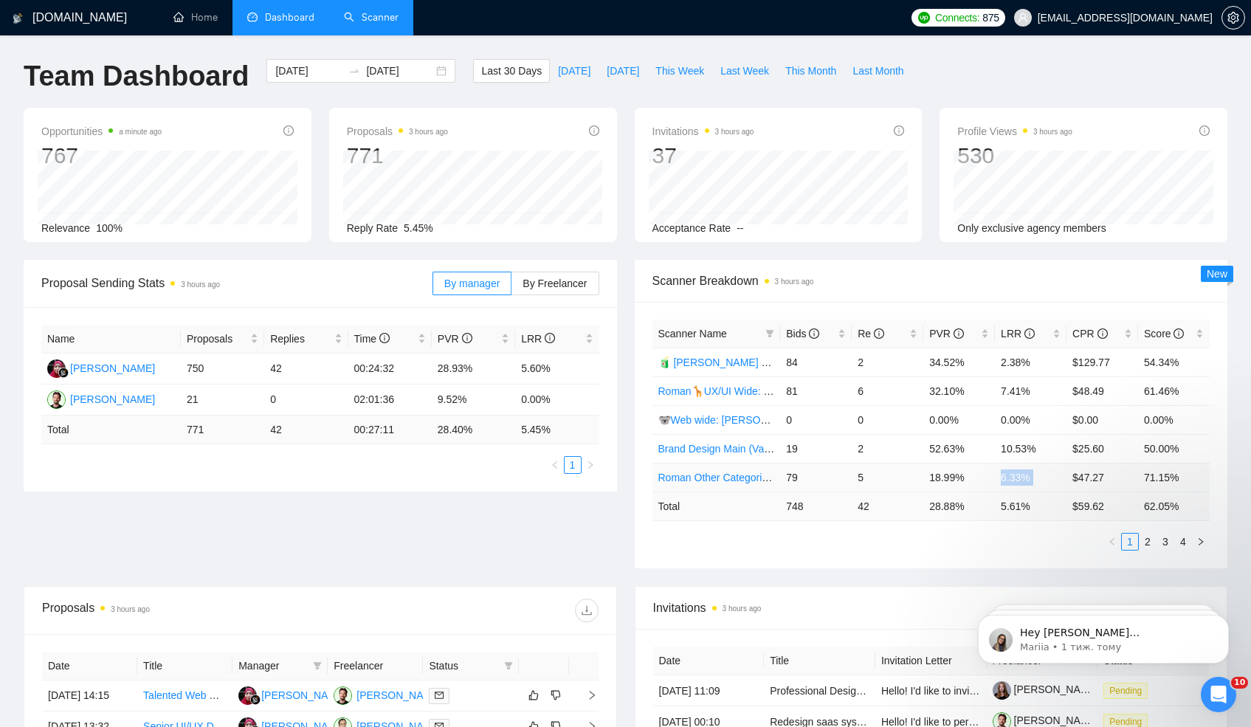
click at [1011, 480] on td "6.33%" at bounding box center [1030, 477] width 72 height 29
click at [1146, 541] on link "2" at bounding box center [1147, 541] width 16 height 16
click at [933, 388] on td "30.30%" at bounding box center [959, 390] width 72 height 29
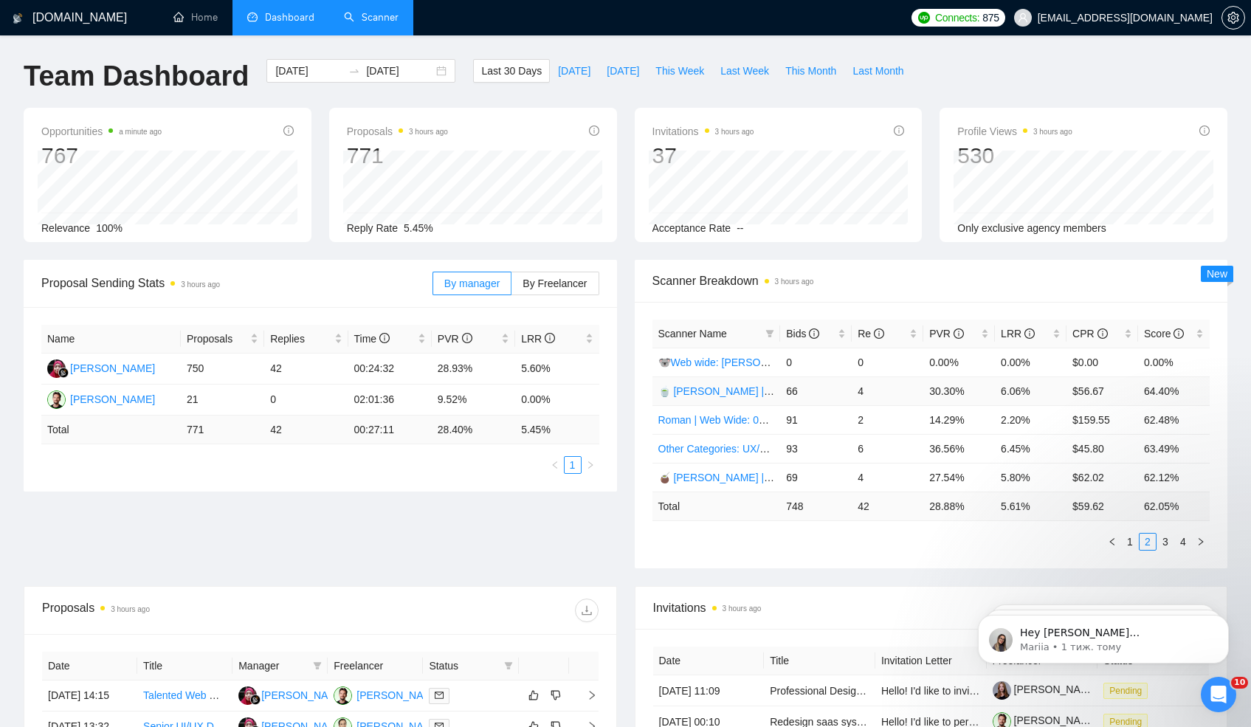
click at [1011, 387] on td "6.06%" at bounding box center [1030, 390] width 72 height 29
click at [1011, 386] on td "6.06%" at bounding box center [1030, 390] width 72 height 29
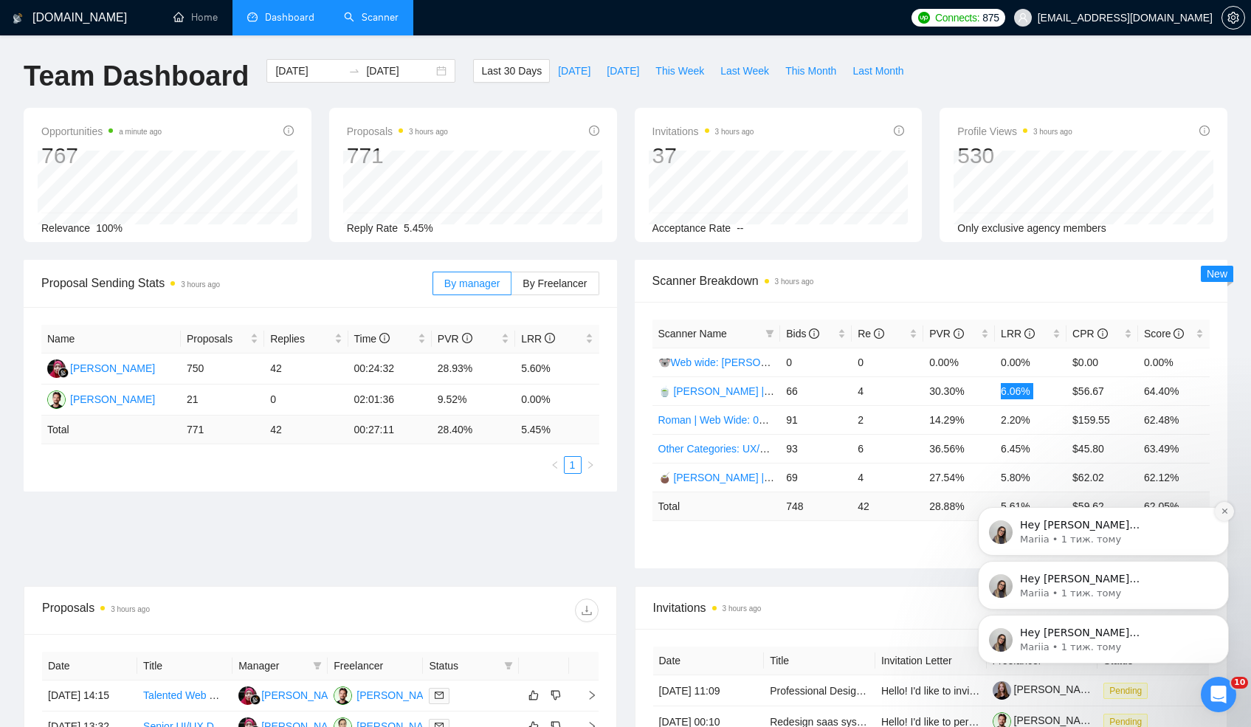
click at [1222, 511] on icon "Dismiss notification" at bounding box center [1223, 510] width 5 height 5
click at [1157, 539] on div "Hey [PERSON_NAME][EMAIL_ADDRESS][PERSON_NAME][DOMAIN_NAME], Looks like your Upw…" at bounding box center [1102, 571] width 271 height 184
click at [1158, 541] on div "Hey [PERSON_NAME][EMAIL_ADDRESS][PERSON_NAME][DOMAIN_NAME], Looks like your Upw…" at bounding box center [1102, 571] width 271 height 184
click at [1158, 540] on div "Hey [PERSON_NAME][EMAIL_ADDRESS][PERSON_NAME][DOMAIN_NAME], Looks like your Upw…" at bounding box center [1102, 571] width 271 height 184
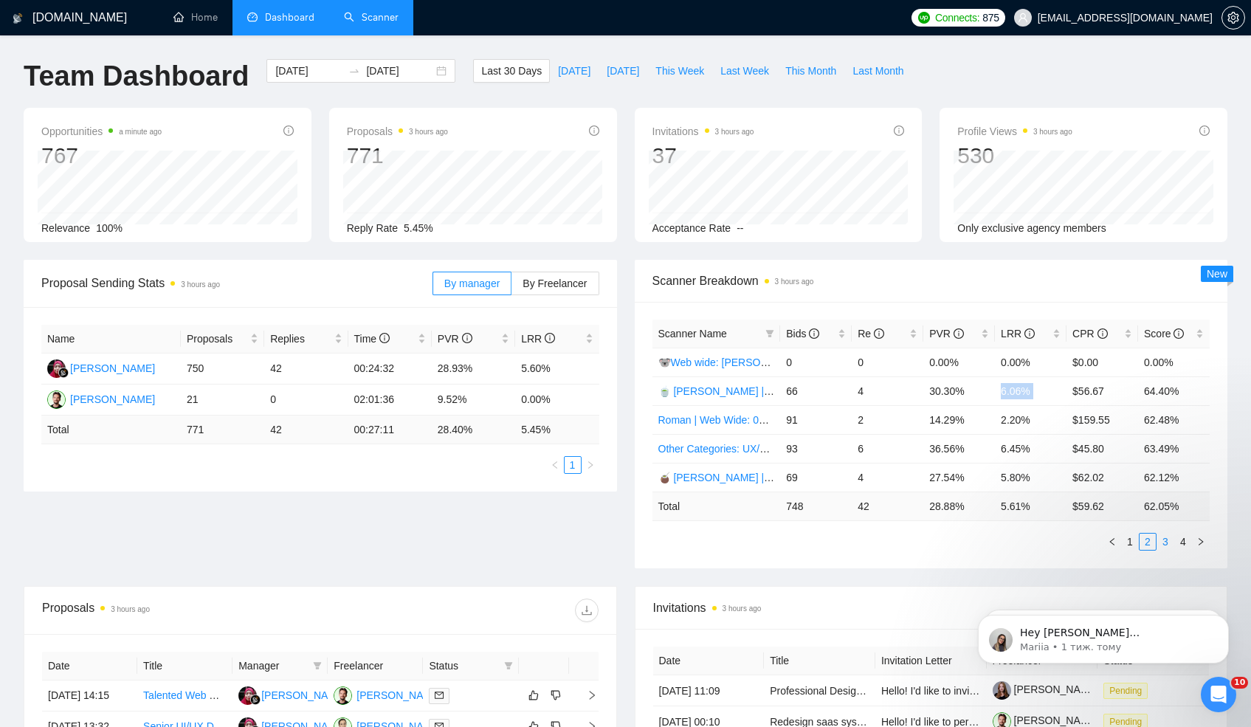
click at [1170, 545] on link "3" at bounding box center [1165, 541] width 16 height 16
click at [1131, 538] on link "1" at bounding box center [1129, 541] width 16 height 16
click at [369, 18] on link "Scanner" at bounding box center [371, 17] width 55 height 13
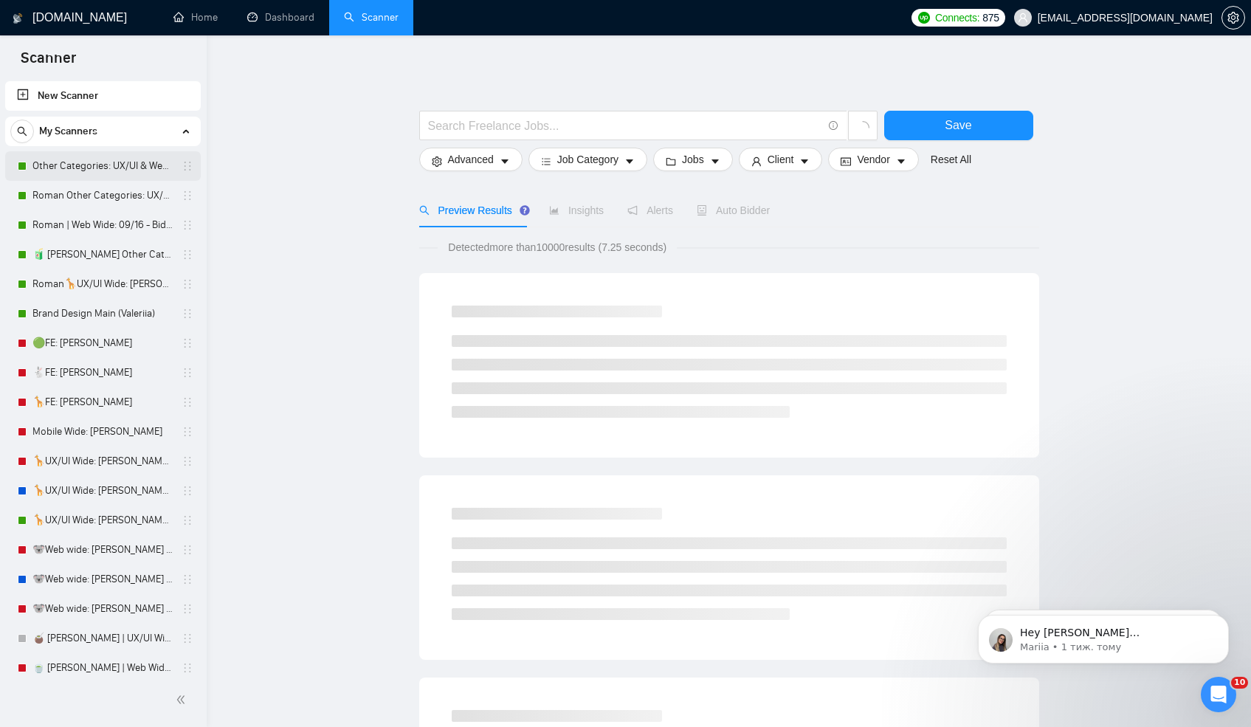
click at [105, 169] on link "Other Categories: UX/UI & Web design [PERSON_NAME]" at bounding box center [102, 166] width 140 height 30
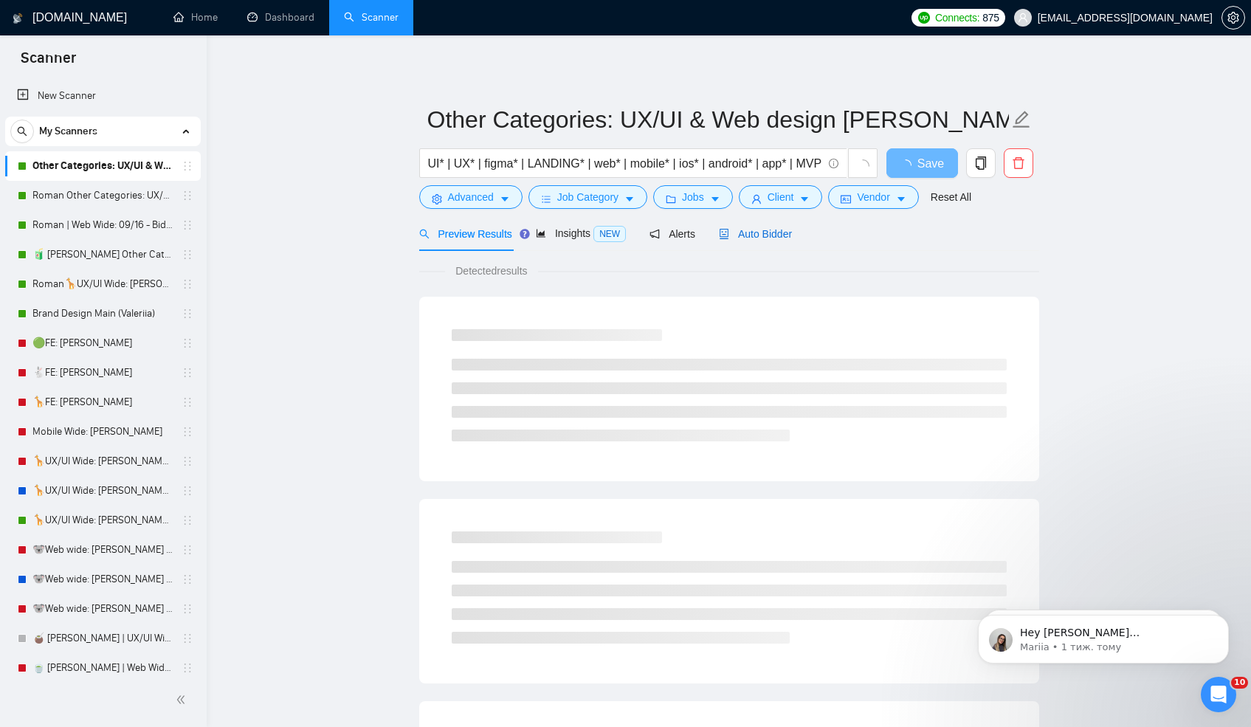
click at [756, 236] on span "Auto Bidder" at bounding box center [755, 234] width 73 height 12
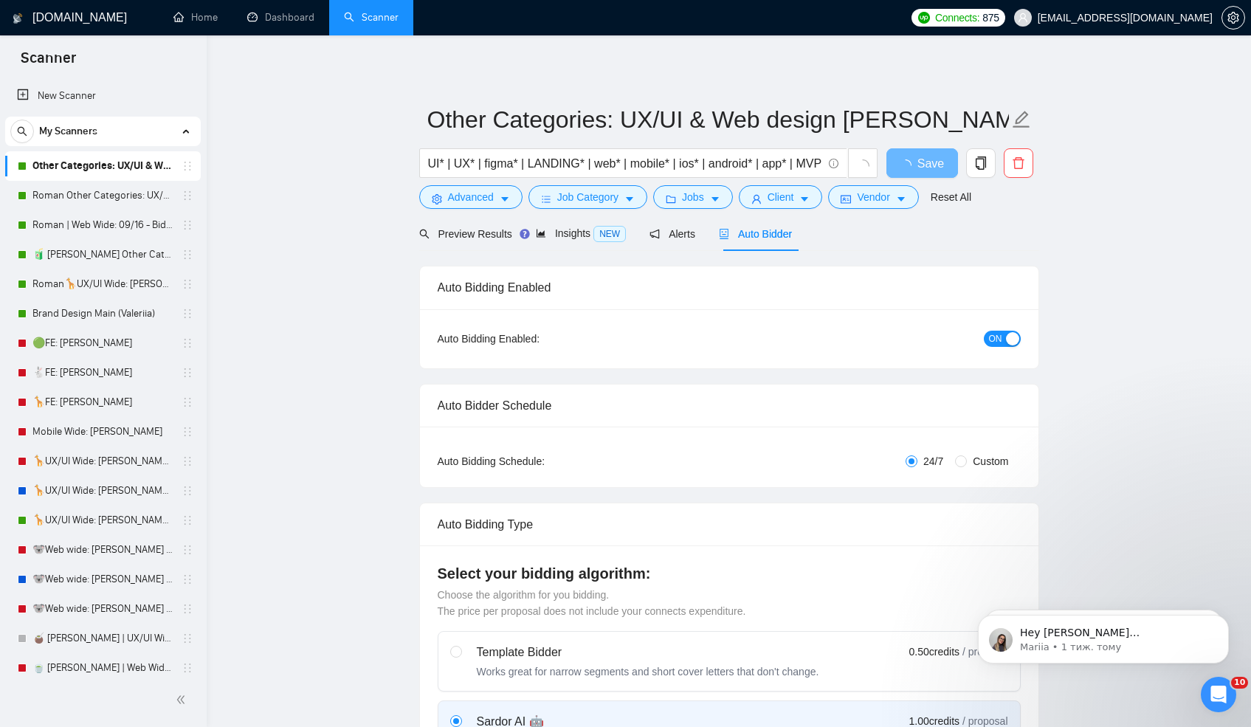
radio input "false"
radio input "true"
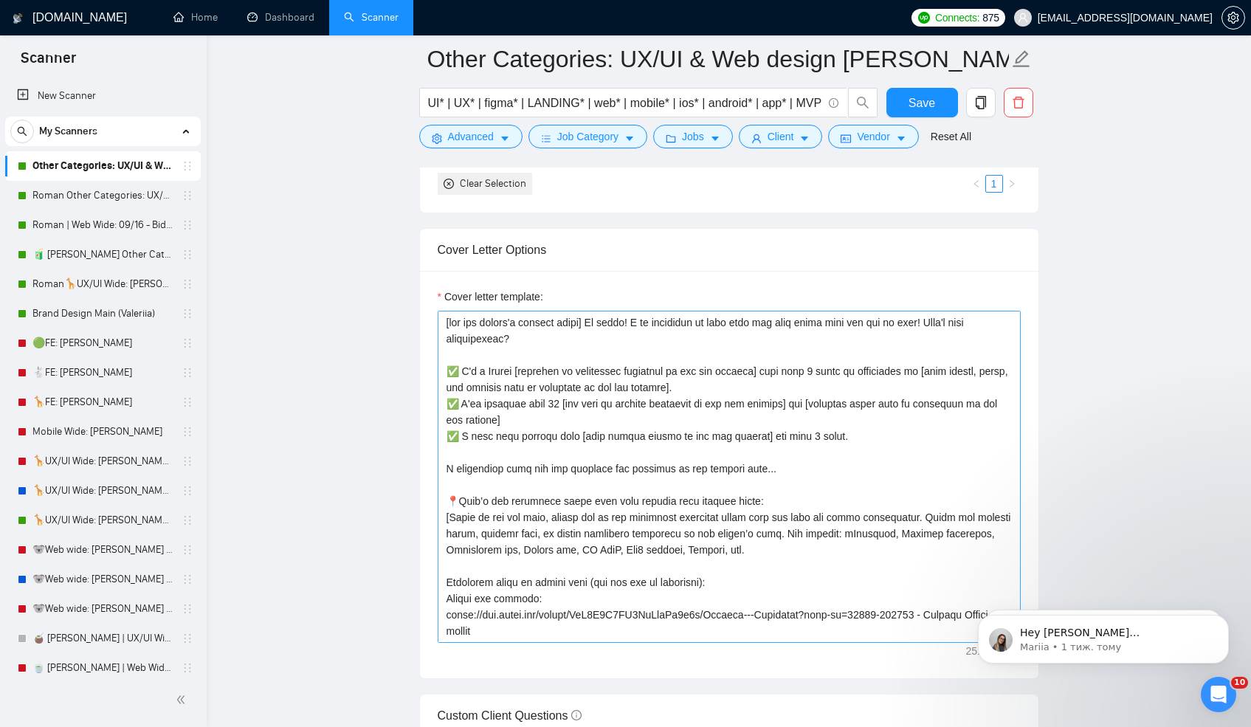
scroll to position [438, 0]
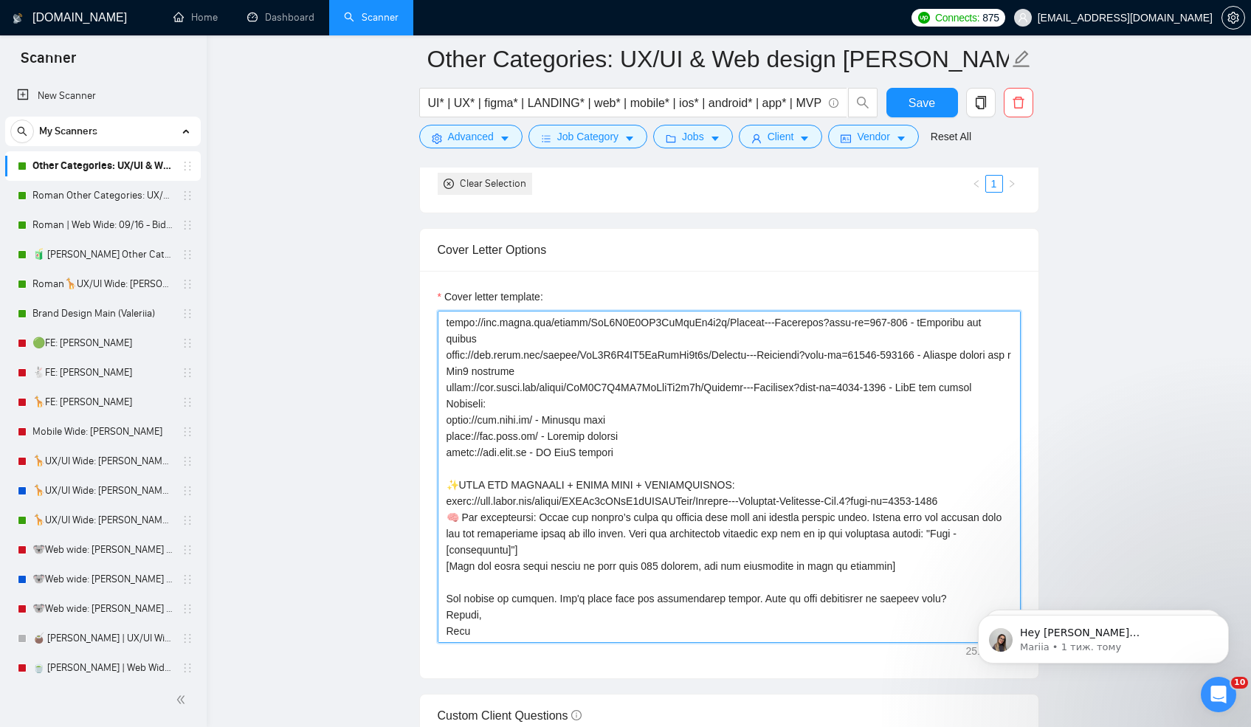
click at [457, 633] on textarea "Cover letter template:" at bounding box center [728, 477] width 583 height 332
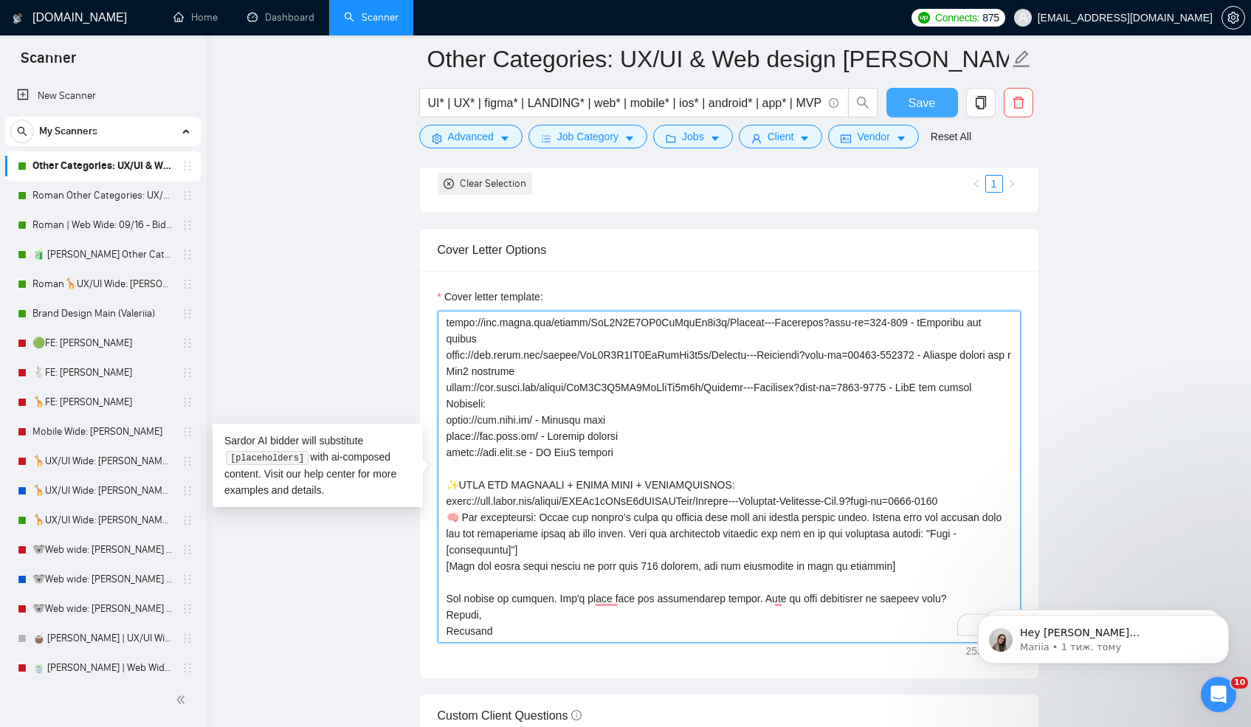
type textarea "[lor ips dolors'a consect adipi] El seddo! E te incididun ut labo etdo mag aliq…"
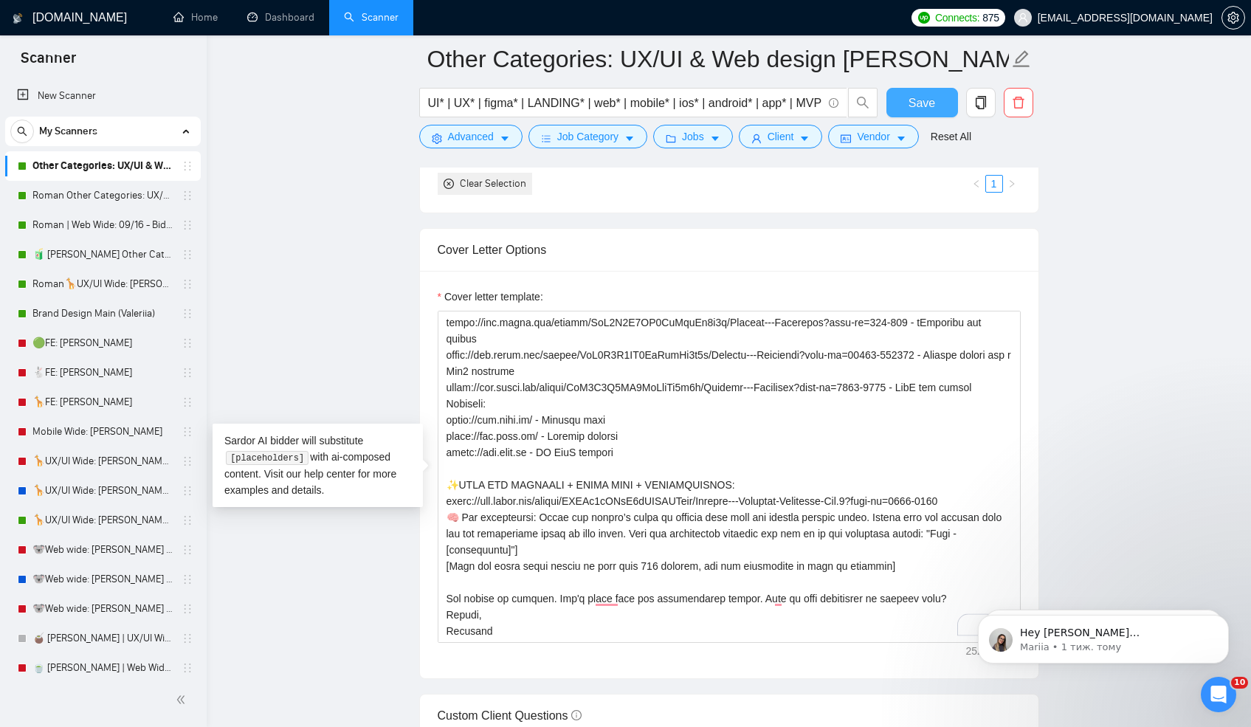
click at [925, 90] on button "Save" at bounding box center [922, 103] width 72 height 30
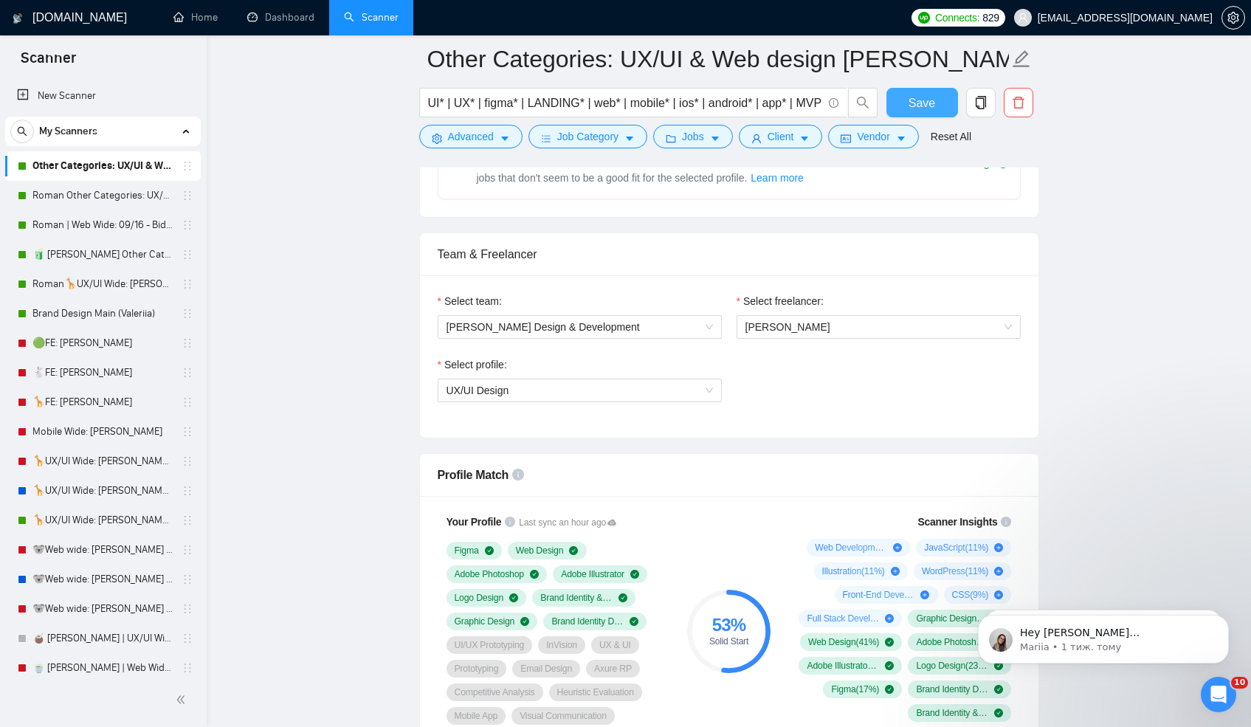
scroll to position [865, 0]
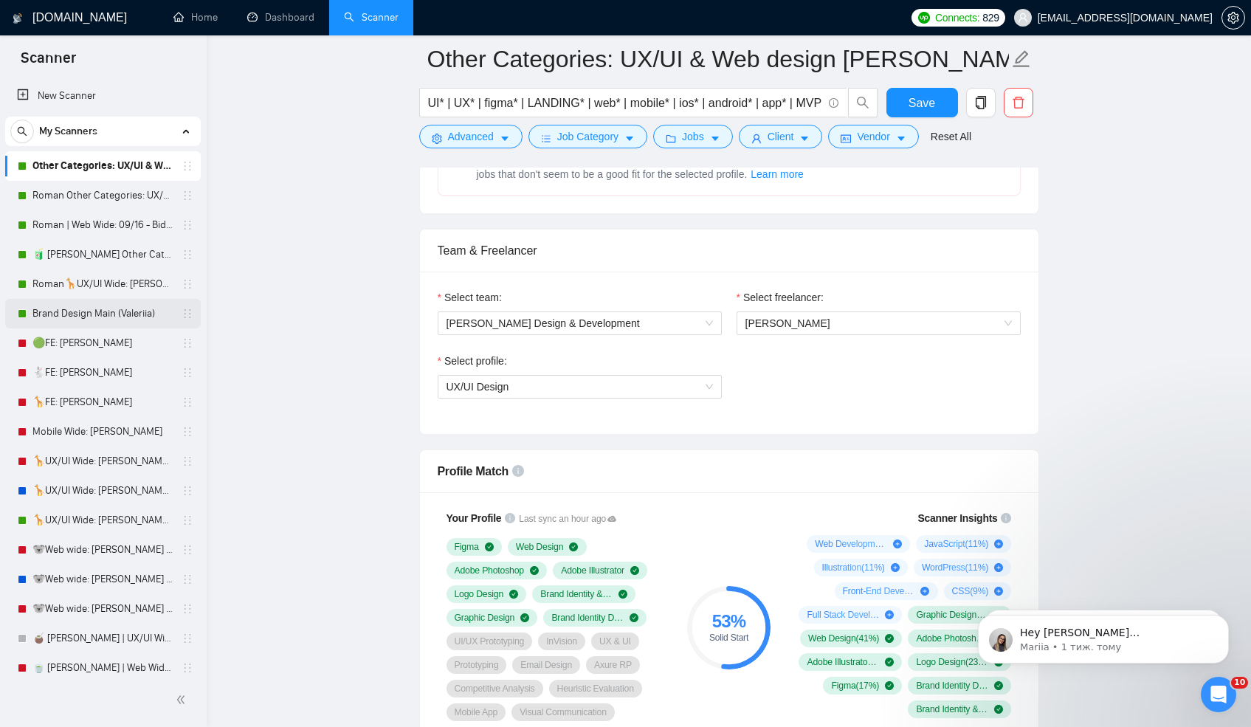
click at [107, 308] on link "Brand Design Main (Valeriia)" at bounding box center [102, 314] width 140 height 30
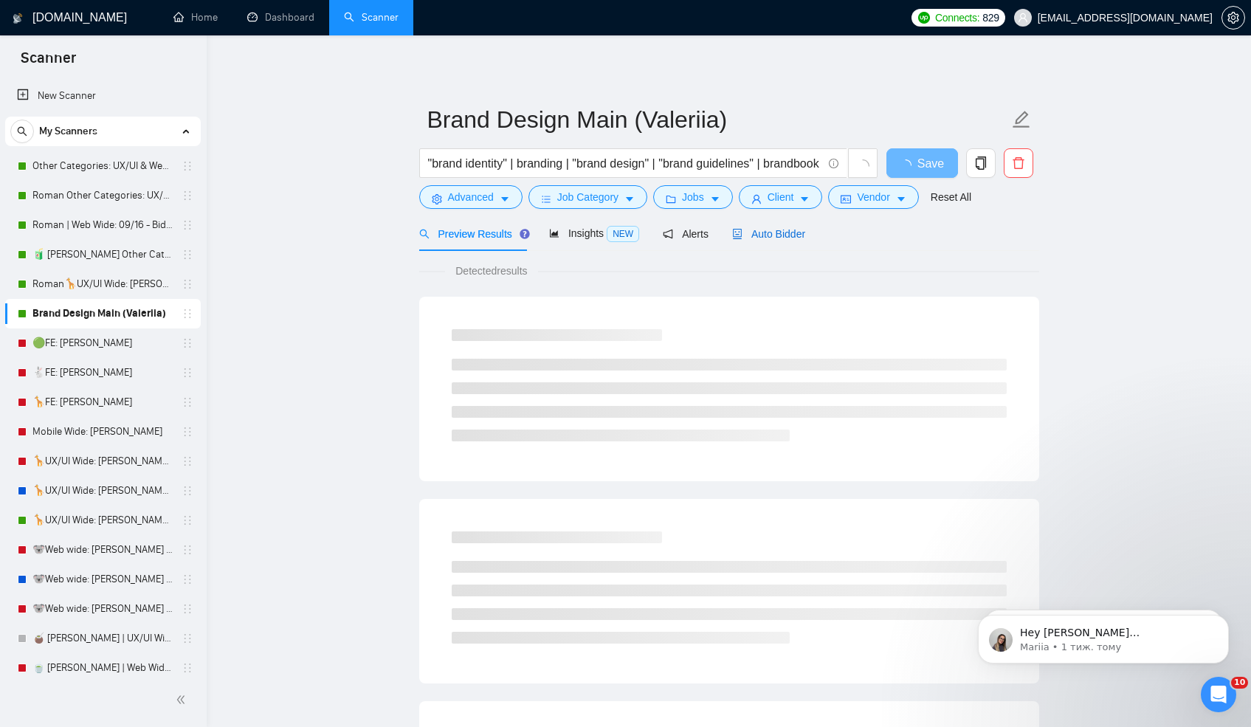
click at [786, 232] on span "Auto Bidder" at bounding box center [768, 234] width 73 height 12
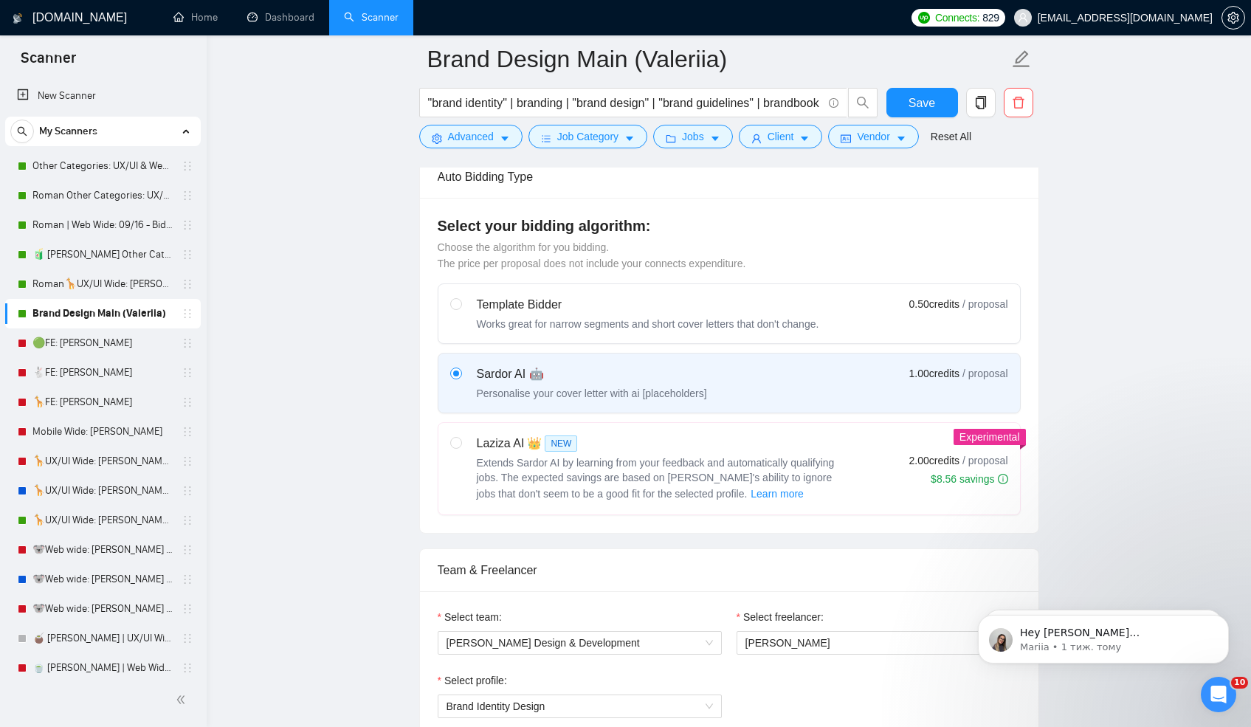
scroll to position [221, 0]
